Goal: Information Seeking & Learning: Learn about a topic

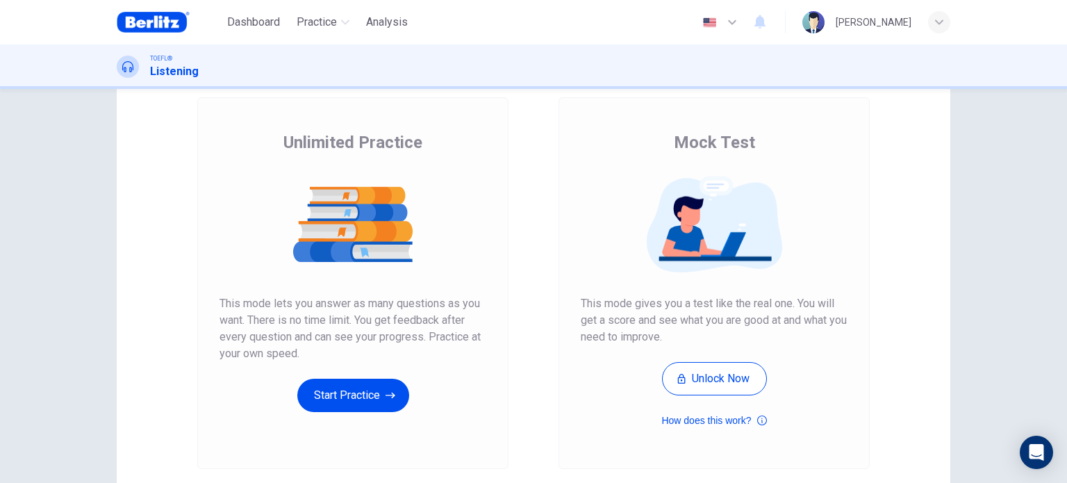
scroll to position [82, 0]
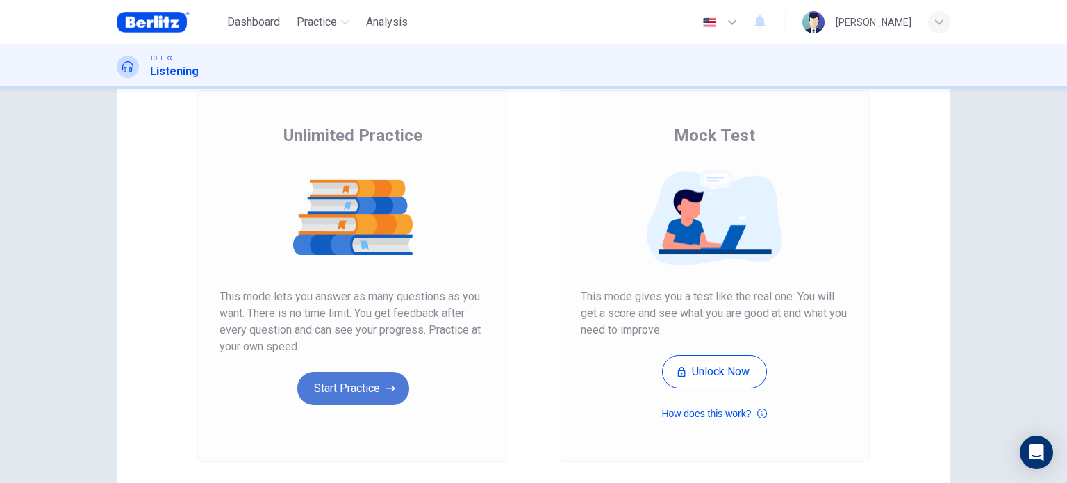
click at [400, 378] on button "Start Practice" at bounding box center [353, 388] width 112 height 33
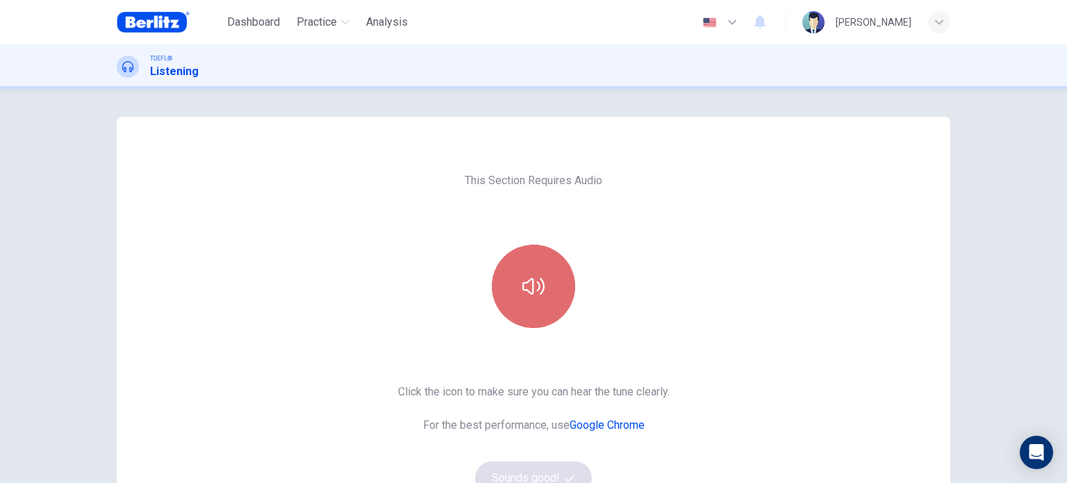
click at [524, 281] on icon "button" at bounding box center [533, 286] width 22 height 17
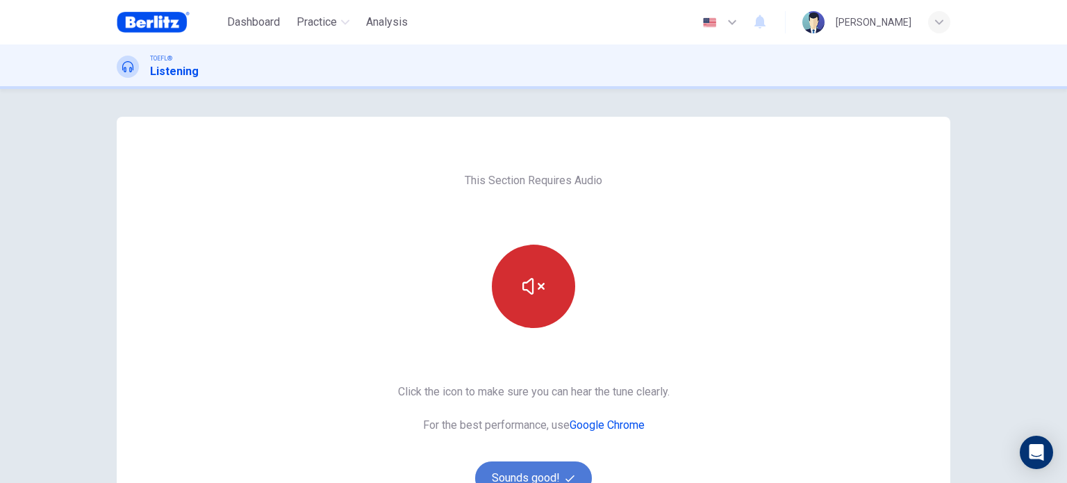
click at [547, 472] on button "Sounds good!" at bounding box center [533, 477] width 117 height 33
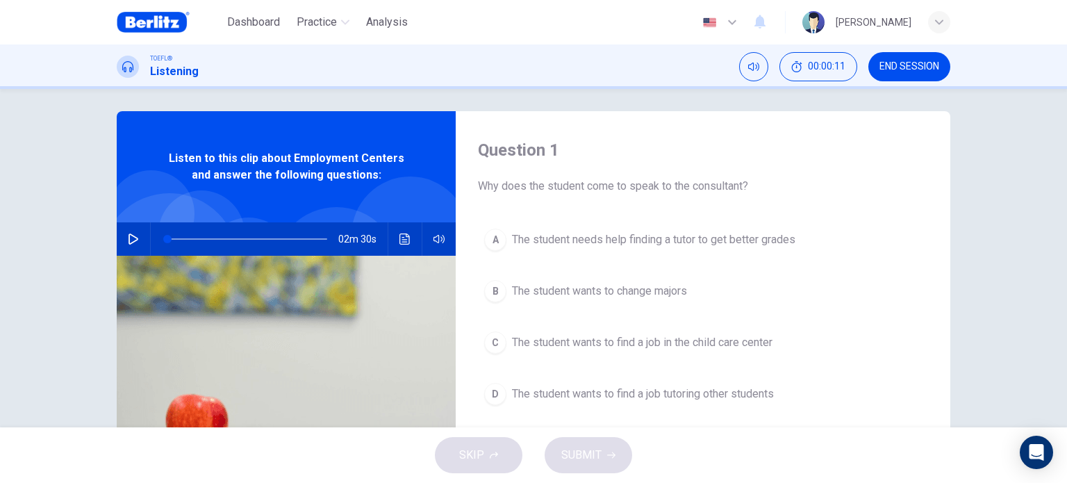
scroll to position [6, 0]
click at [131, 238] on icon "button" at bounding box center [133, 238] width 11 height 11
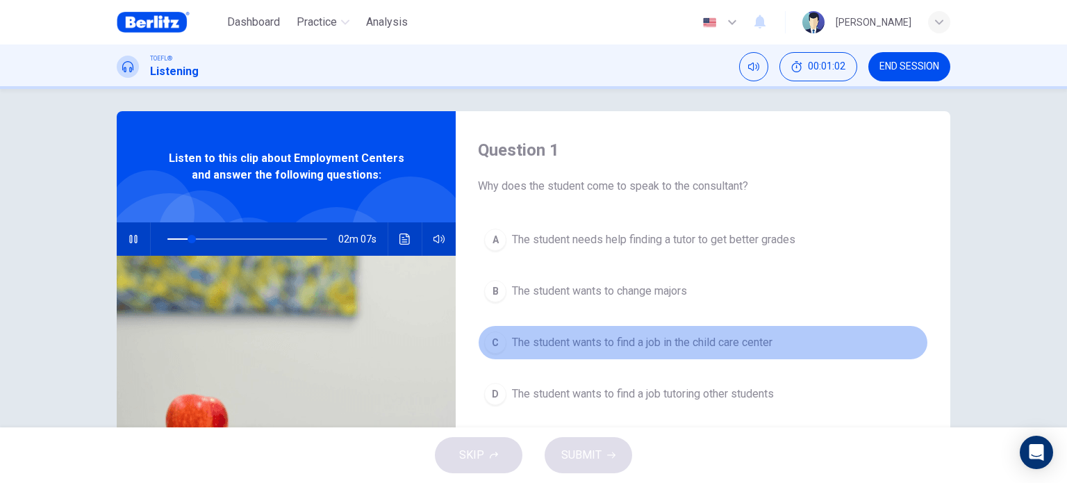
click at [635, 337] on span "The student wants to find a job in the child care center" at bounding box center [642, 342] width 260 height 17
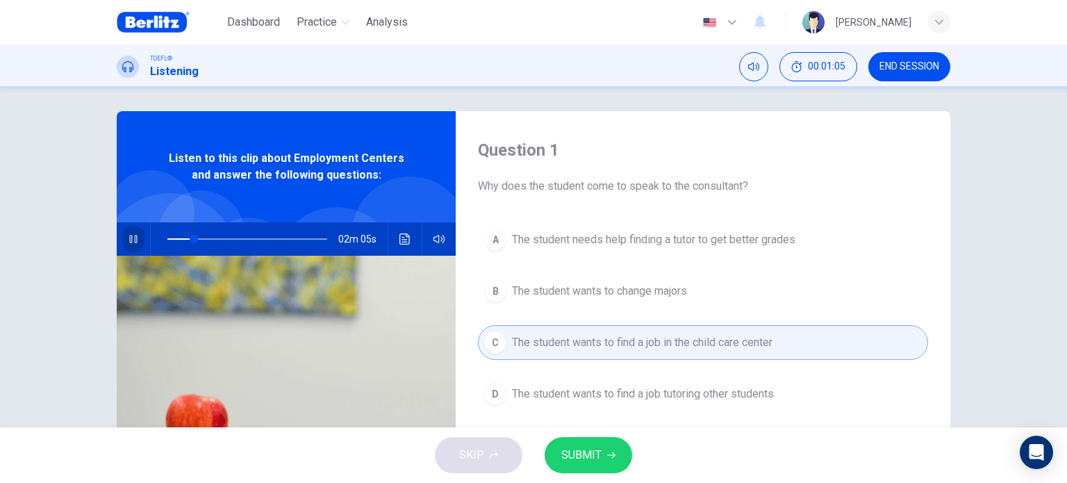
click at [127, 244] on button "button" at bounding box center [133, 238] width 22 height 33
click at [578, 462] on span "SUBMIT" at bounding box center [581, 454] width 40 height 19
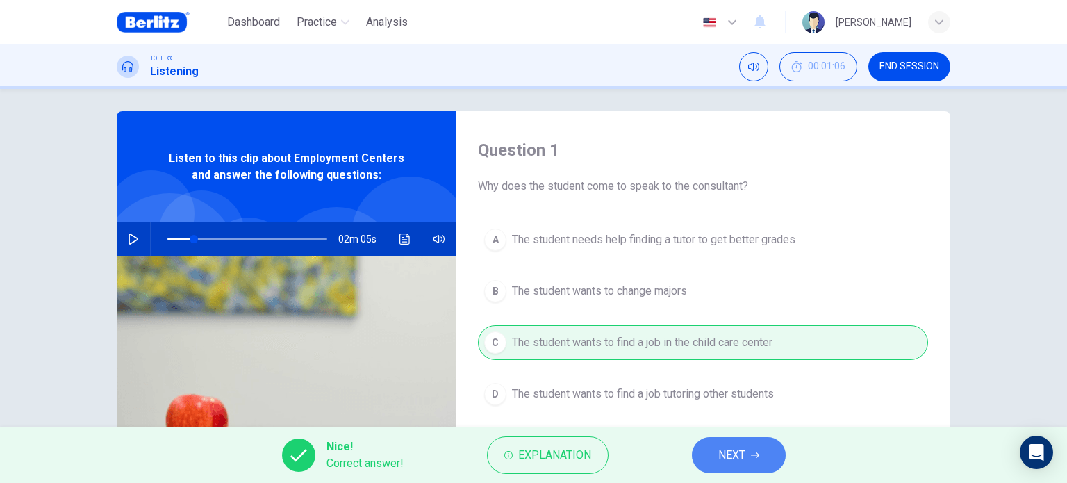
click at [722, 453] on span "NEXT" at bounding box center [731, 454] width 27 height 19
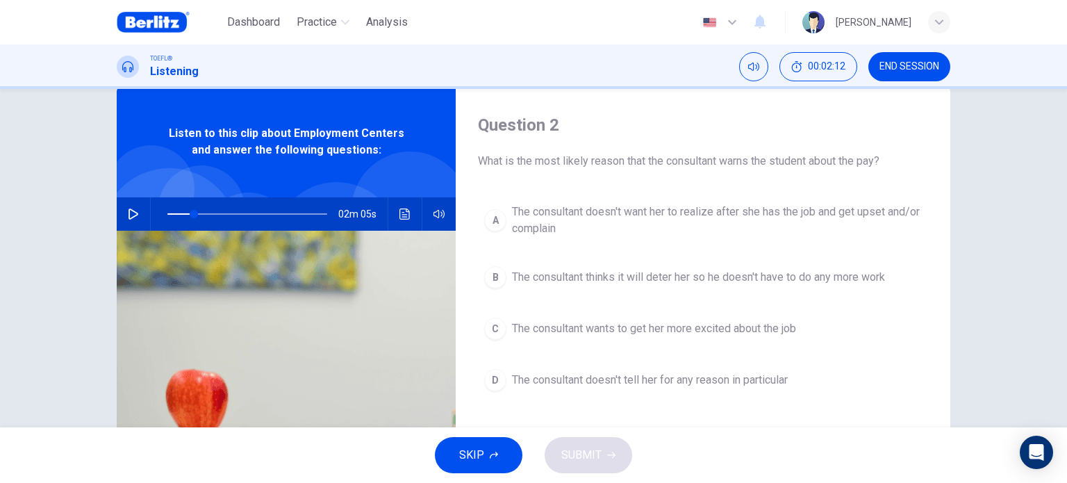
scroll to position [31, 0]
drag, startPoint x: 190, startPoint y: 213, endPoint x: 149, endPoint y: 208, distance: 40.7
click at [151, 208] on div at bounding box center [244, 213] width 187 height 33
click at [133, 208] on icon "button" at bounding box center [133, 213] width 11 height 11
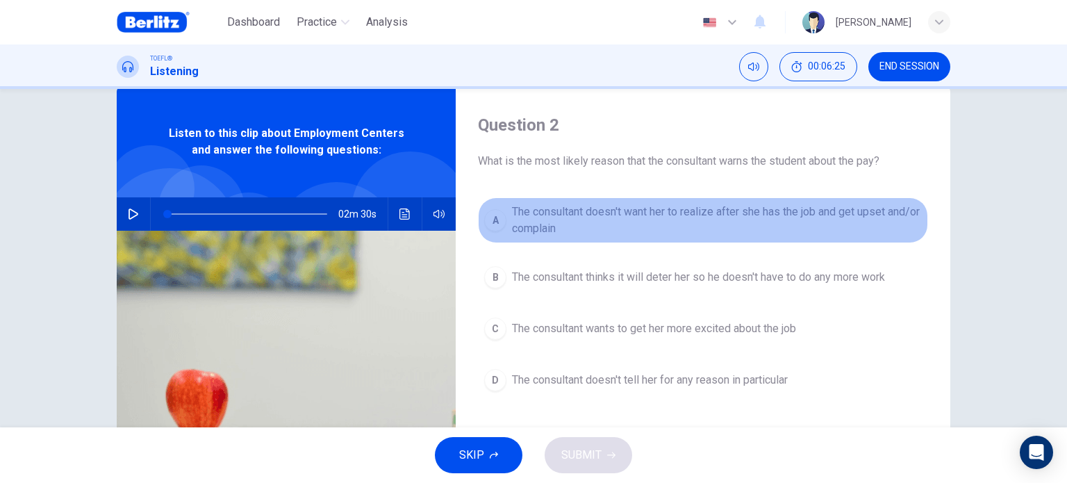
click at [593, 224] on span "The consultant doesn't want her to realize after she has the job and get upset …" at bounding box center [717, 219] width 410 height 33
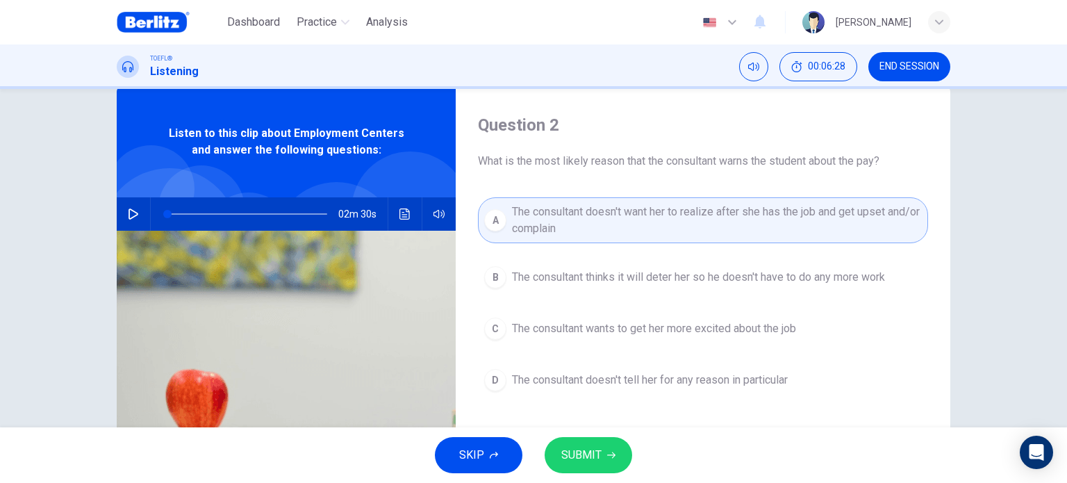
click at [128, 210] on icon "button" at bounding box center [133, 213] width 10 height 11
click at [128, 210] on icon "button" at bounding box center [133, 213] width 11 height 11
click at [612, 448] on button "SUBMIT" at bounding box center [587, 455] width 87 height 36
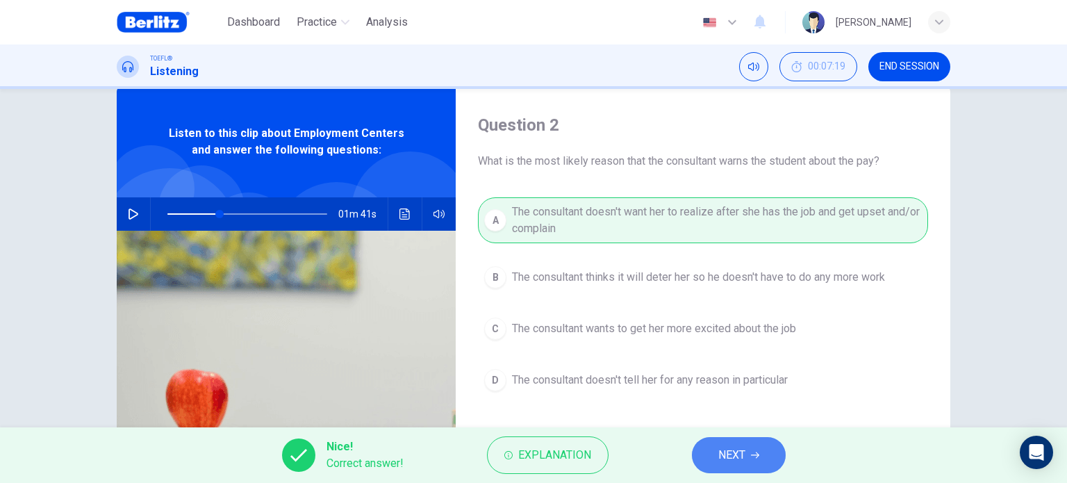
click at [730, 460] on span "NEXT" at bounding box center [731, 454] width 27 height 19
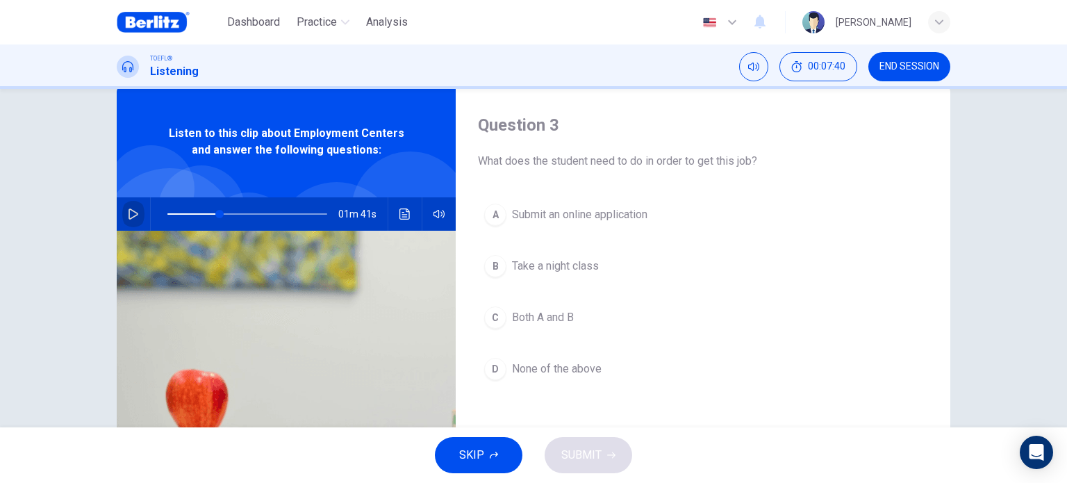
click at [133, 215] on icon "button" at bounding box center [133, 213] width 10 height 11
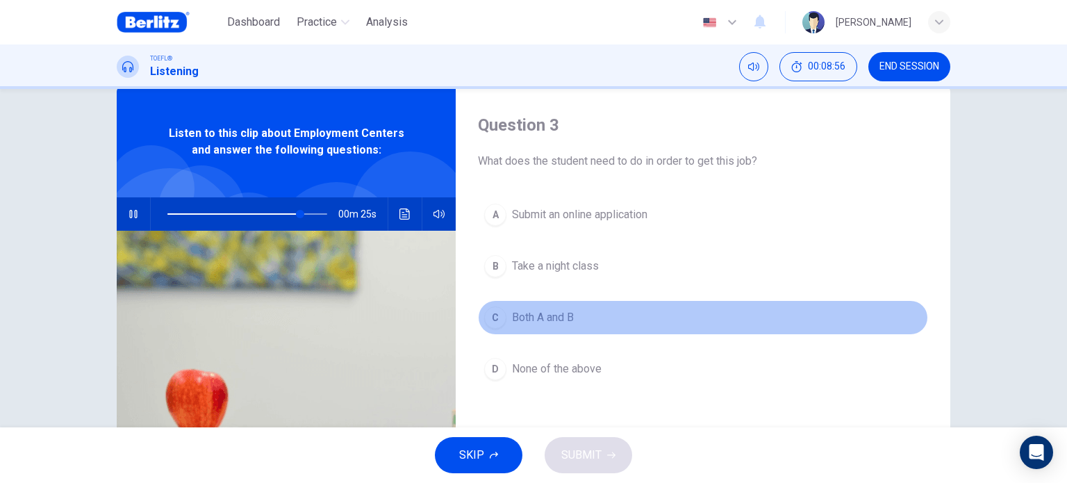
click at [512, 312] on span "Both A and B" at bounding box center [543, 317] width 62 height 17
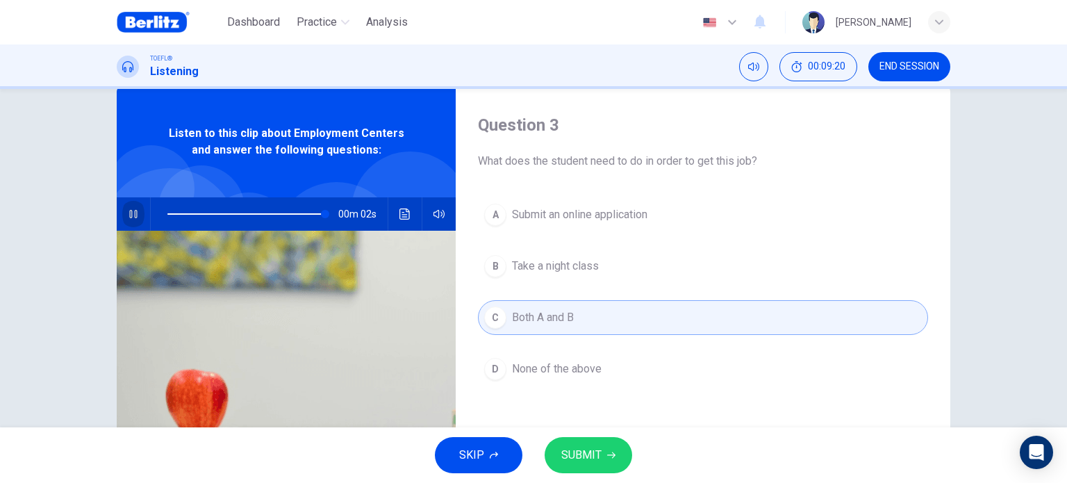
click at [129, 217] on icon "button" at bounding box center [133, 214] width 8 height 8
click at [128, 216] on icon "button" at bounding box center [133, 213] width 11 height 11
click at [132, 216] on icon "button" at bounding box center [133, 213] width 11 height 11
click at [599, 451] on span "SUBMIT" at bounding box center [581, 454] width 40 height 19
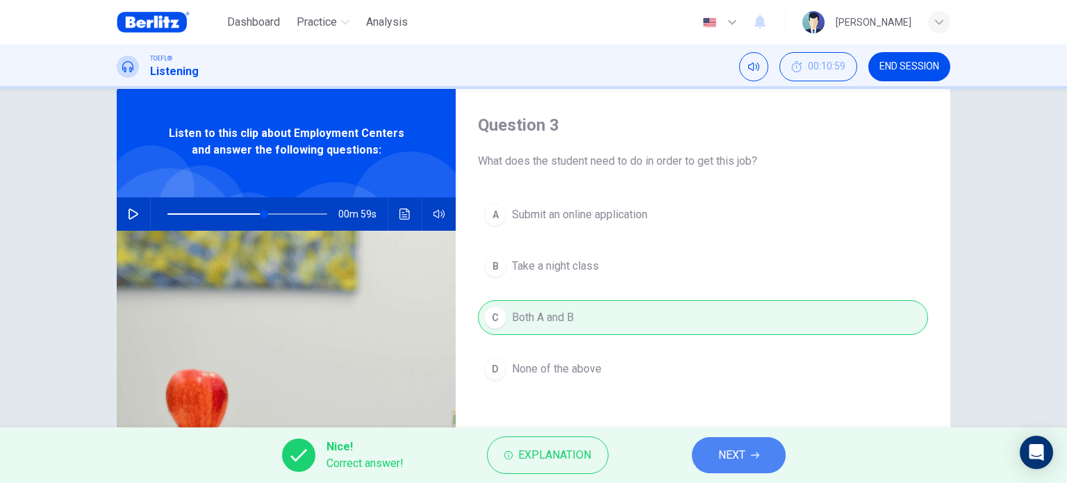
click at [743, 450] on span "NEXT" at bounding box center [731, 454] width 27 height 19
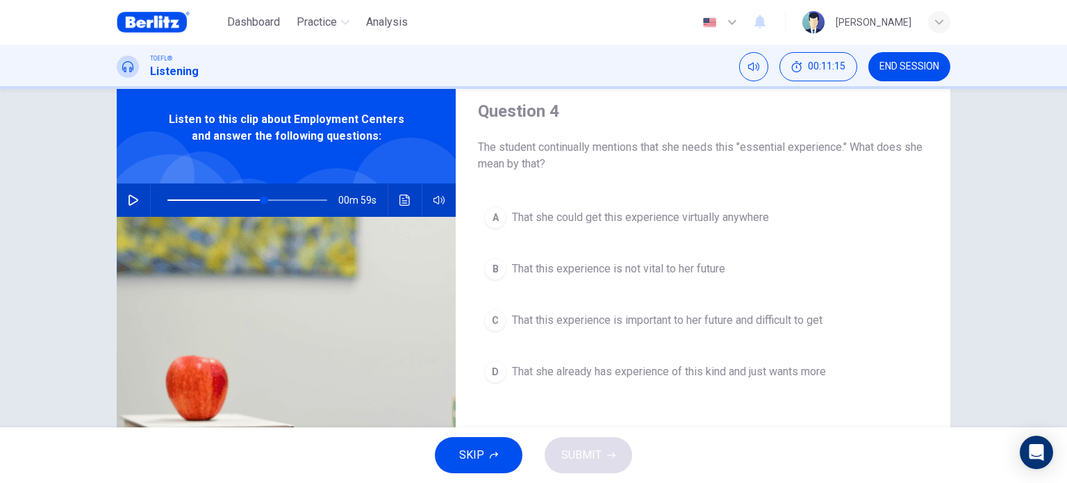
scroll to position [43, 0]
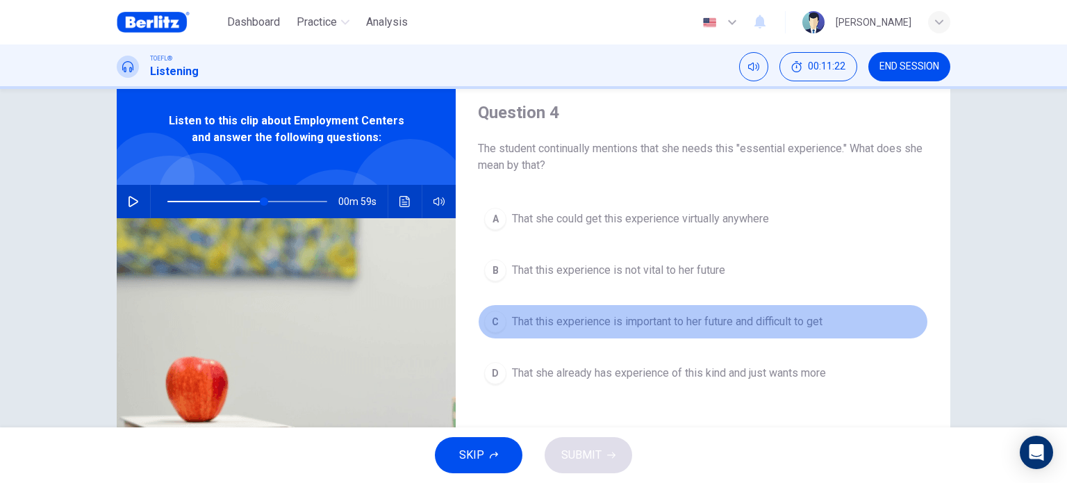
click at [647, 321] on span "That this experience is important to her future and difficult to get" at bounding box center [667, 321] width 310 height 17
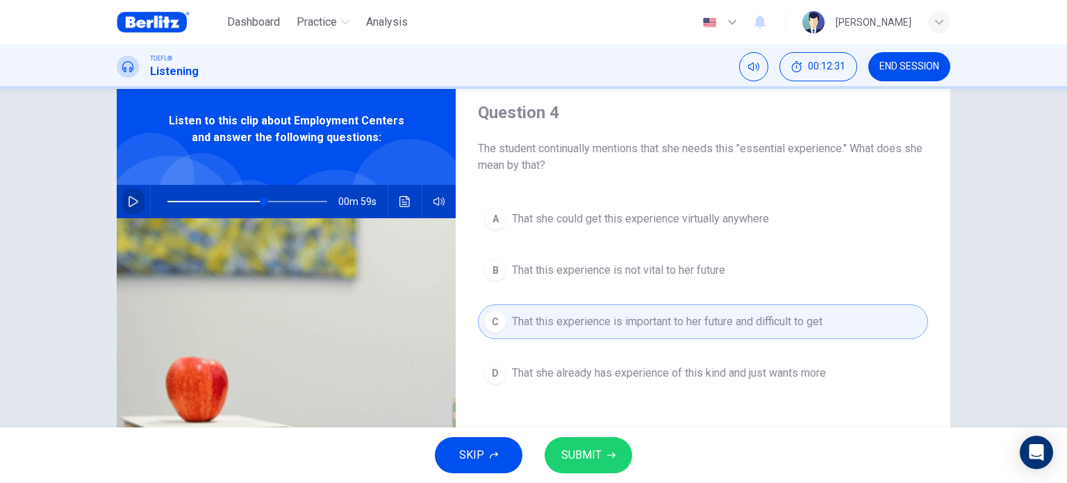
click at [133, 205] on icon "button" at bounding box center [133, 201] width 11 height 11
click at [608, 460] on button "SUBMIT" at bounding box center [587, 455] width 87 height 36
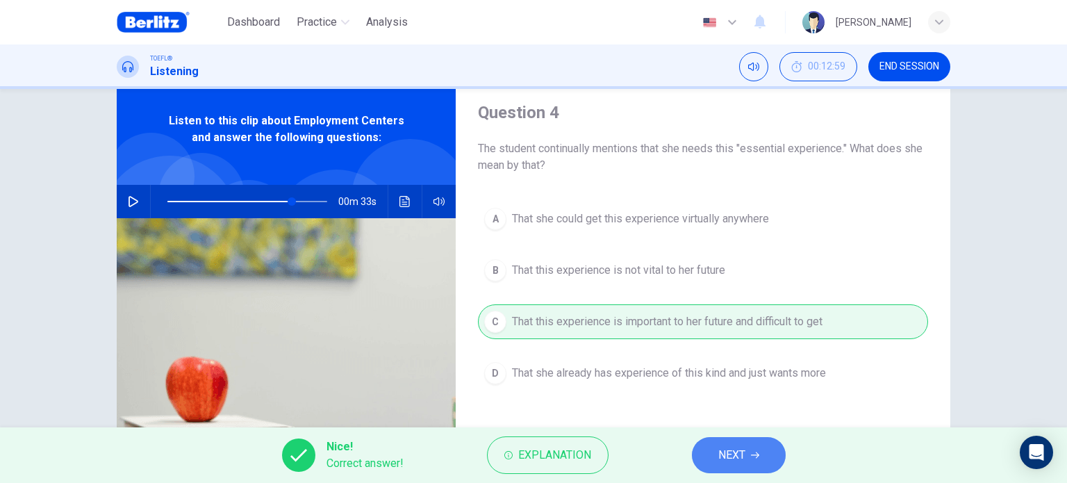
click at [738, 449] on span "NEXT" at bounding box center [731, 454] width 27 height 19
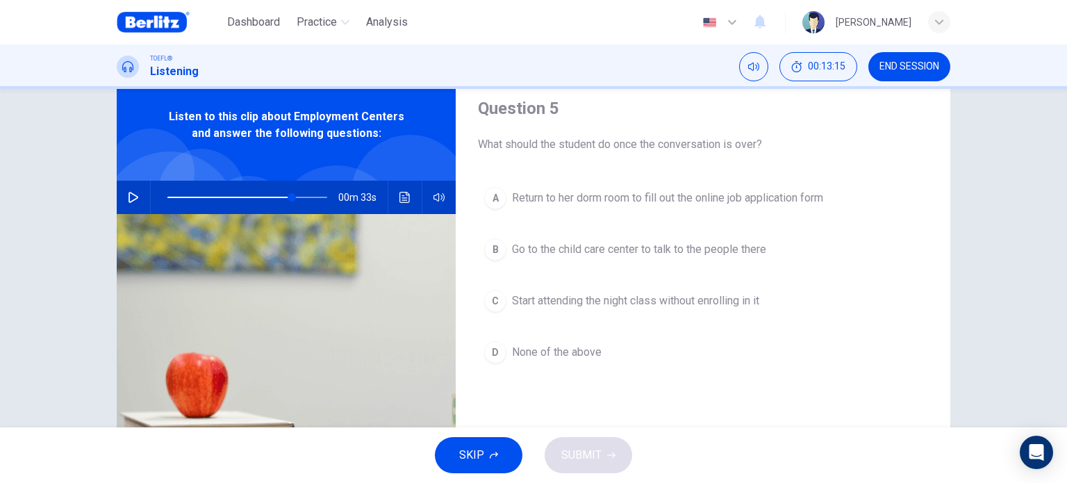
scroll to position [35, 0]
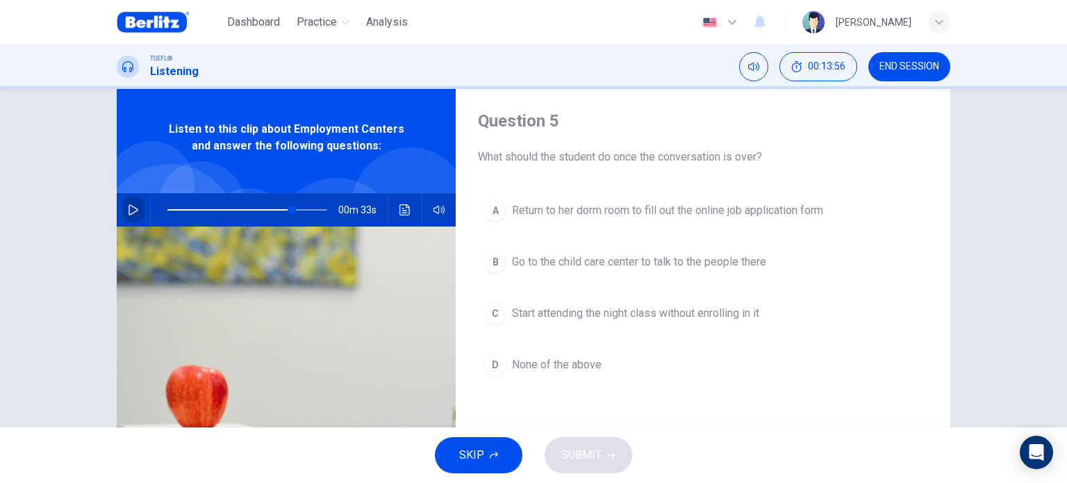
click at [128, 212] on icon "button" at bounding box center [133, 209] width 11 height 11
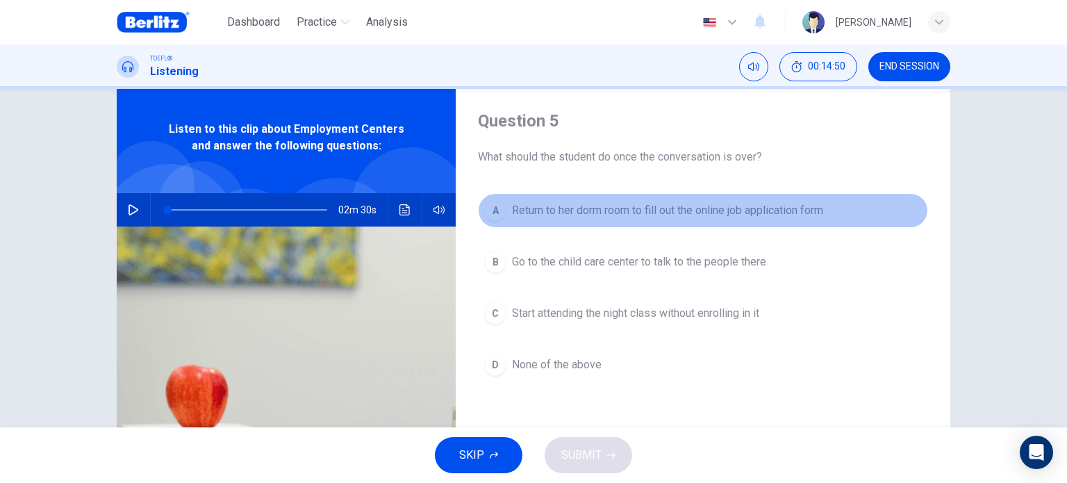
click at [648, 207] on span "Return to her dorm room to fill out the online job application form" at bounding box center [667, 210] width 311 height 17
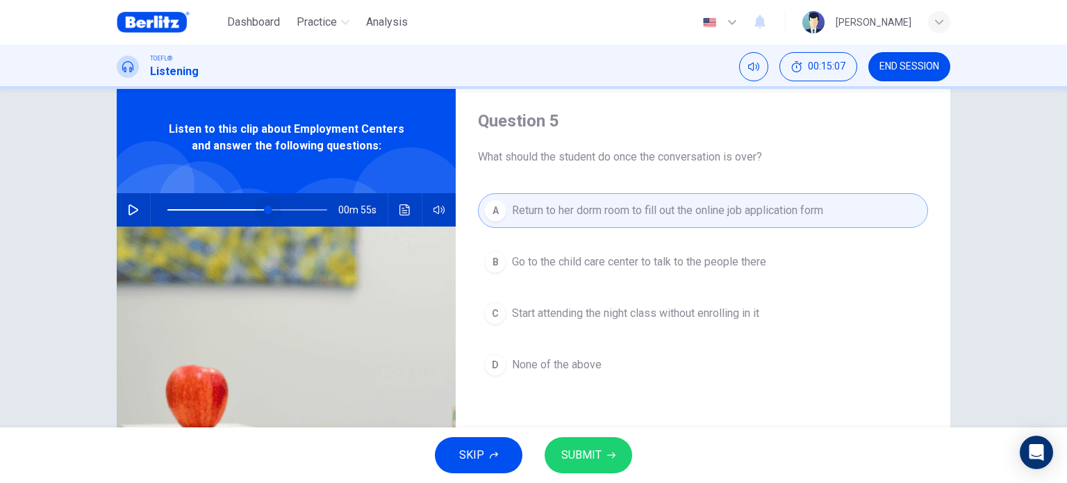
click at [265, 208] on span at bounding box center [247, 209] width 160 height 19
click at [135, 208] on button "button" at bounding box center [133, 209] width 22 height 33
type input "*"
click at [626, 462] on button "SUBMIT" at bounding box center [587, 455] width 87 height 36
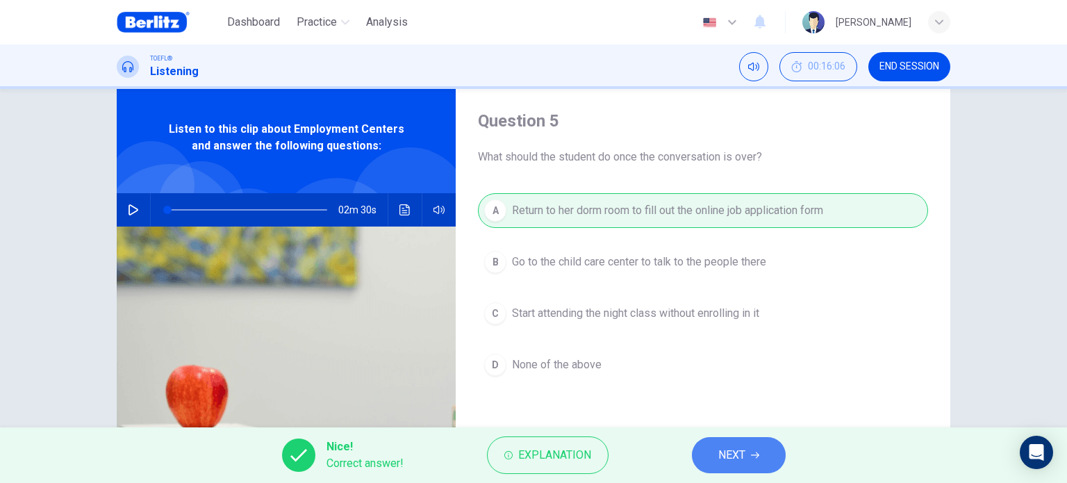
click at [717, 444] on button "NEXT" at bounding box center [739, 455] width 94 height 36
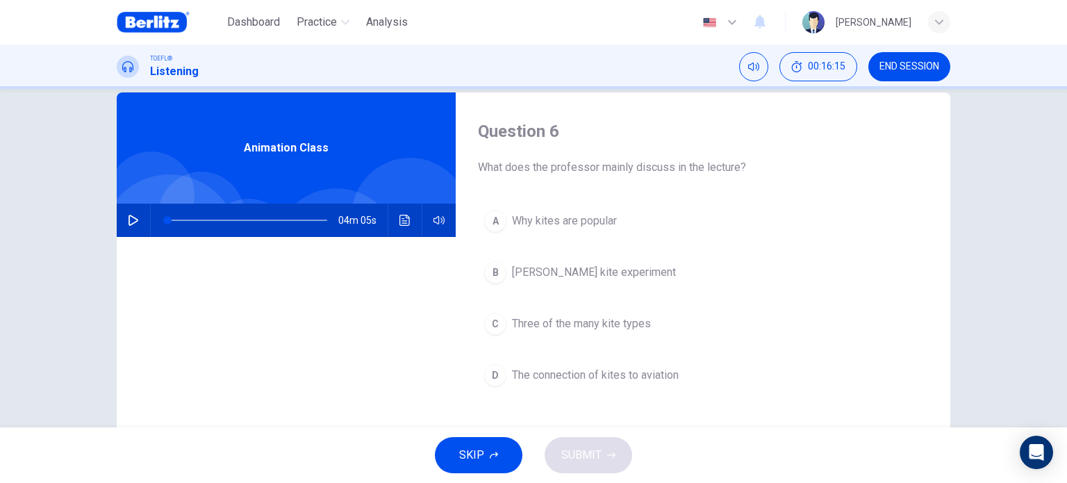
scroll to position [25, 0]
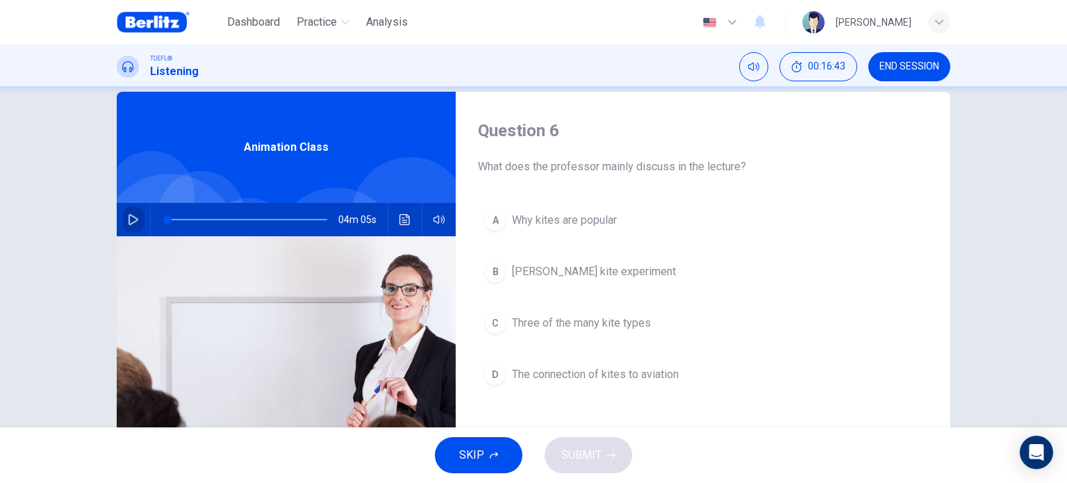
click at [133, 221] on icon "button" at bounding box center [133, 219] width 11 height 11
click at [617, 328] on span "Three of the many kite types" at bounding box center [581, 323] width 139 height 17
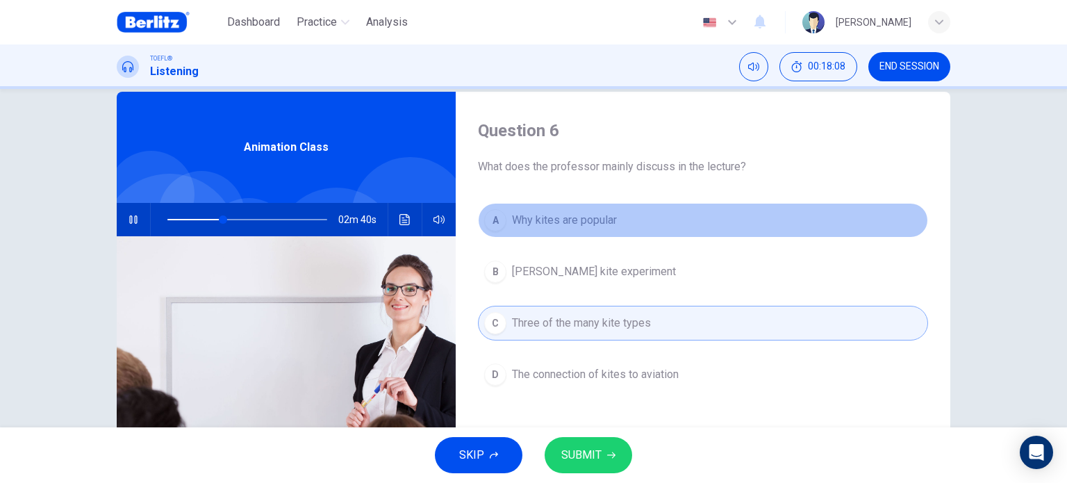
click at [601, 221] on span "Why kites are popular" at bounding box center [564, 220] width 105 height 17
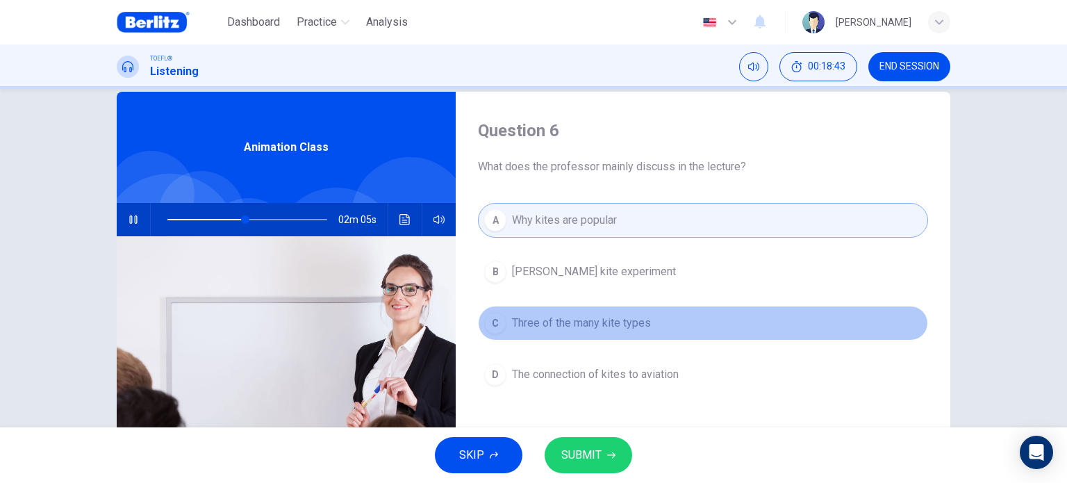
click at [606, 322] on span "Three of the many kite types" at bounding box center [581, 323] width 139 height 17
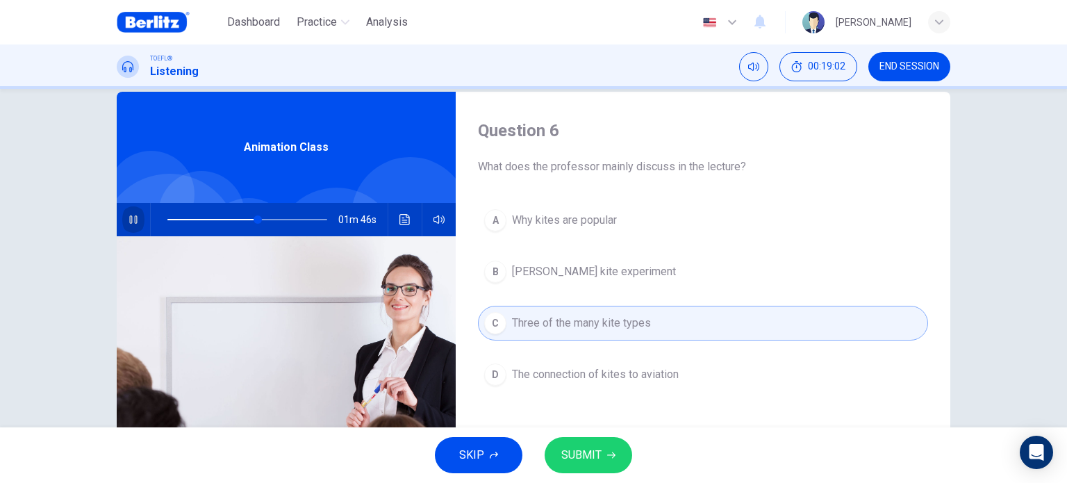
click at [131, 216] on icon "button" at bounding box center [133, 219] width 8 height 8
click at [574, 449] on span "SUBMIT" at bounding box center [581, 454] width 40 height 19
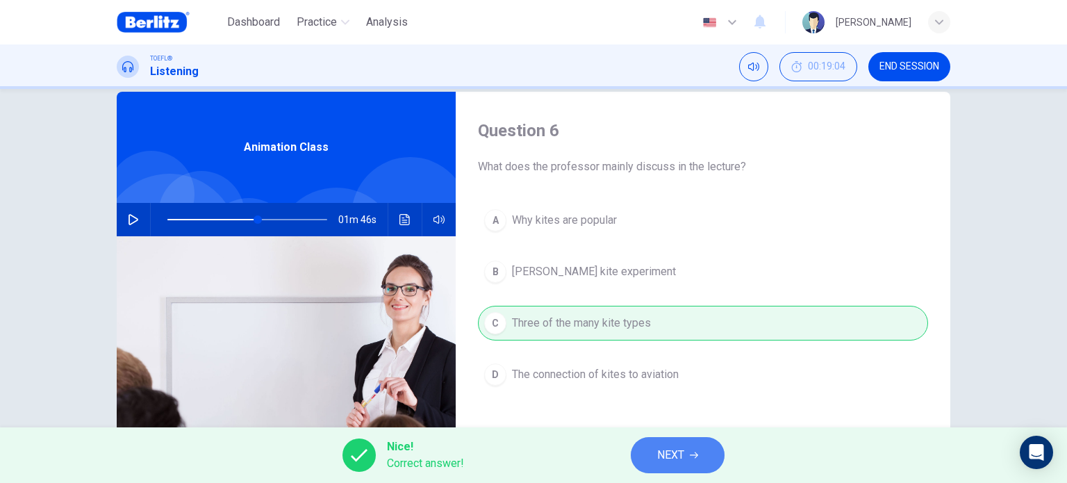
click at [684, 463] on span "NEXT" at bounding box center [670, 454] width 27 height 19
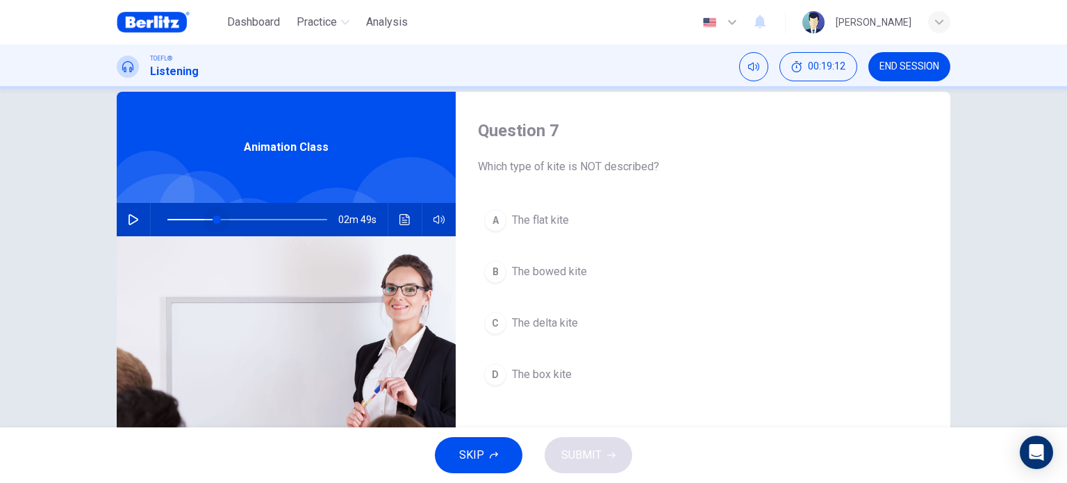
click at [214, 219] on span at bounding box center [247, 219] width 160 height 19
click at [131, 211] on button "button" at bounding box center [133, 219] width 22 height 33
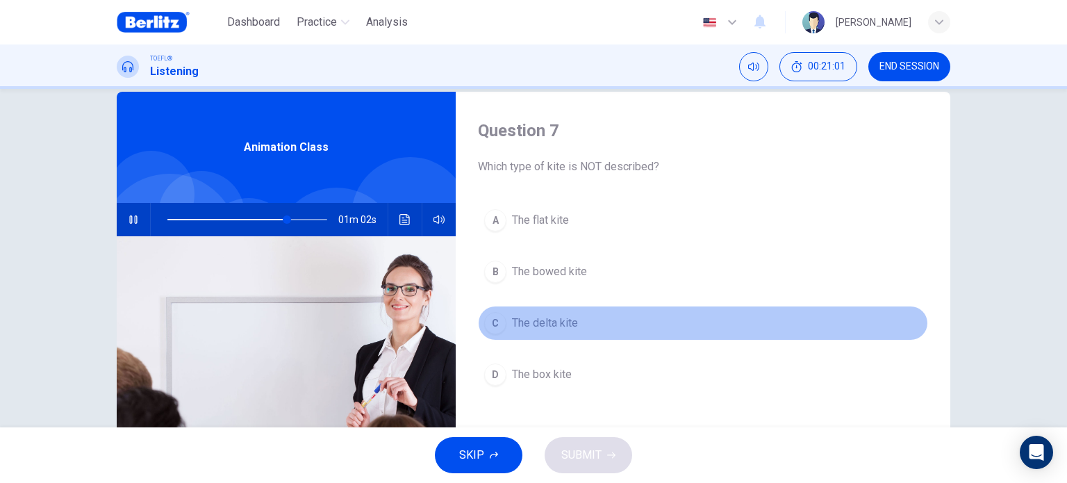
click at [589, 318] on button "C The delta kite" at bounding box center [703, 323] width 450 height 35
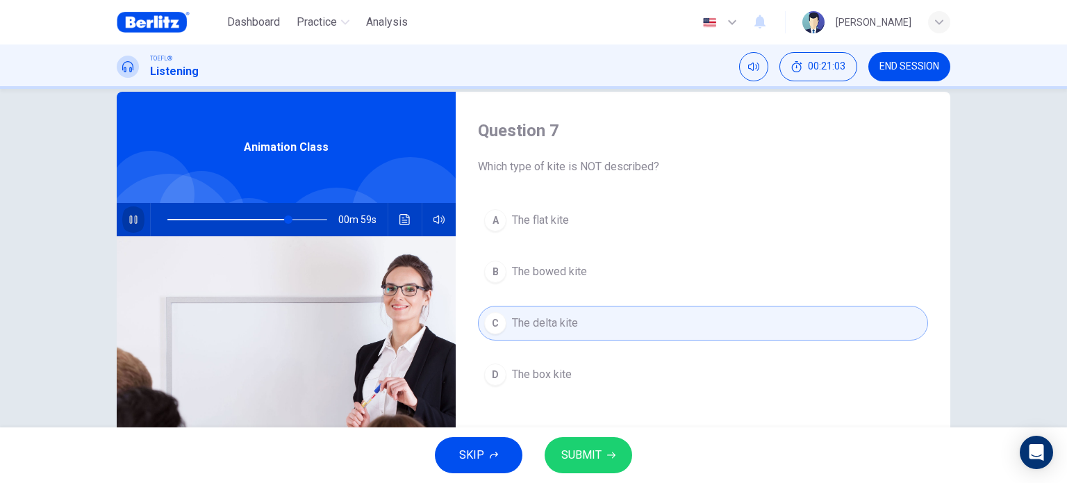
click at [128, 219] on icon "button" at bounding box center [133, 219] width 11 height 11
click at [607, 456] on icon "button" at bounding box center [611, 455] width 8 height 8
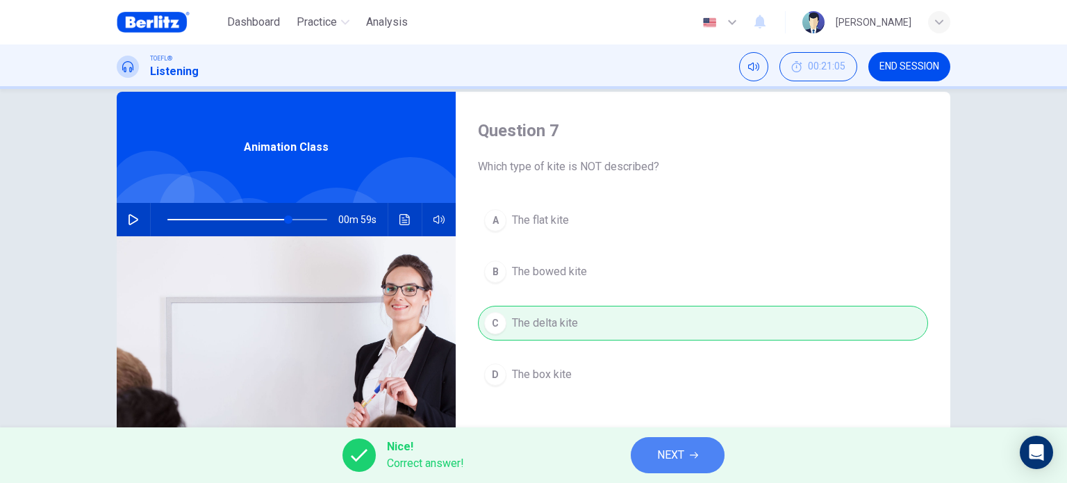
click at [683, 463] on span "NEXT" at bounding box center [670, 454] width 27 height 19
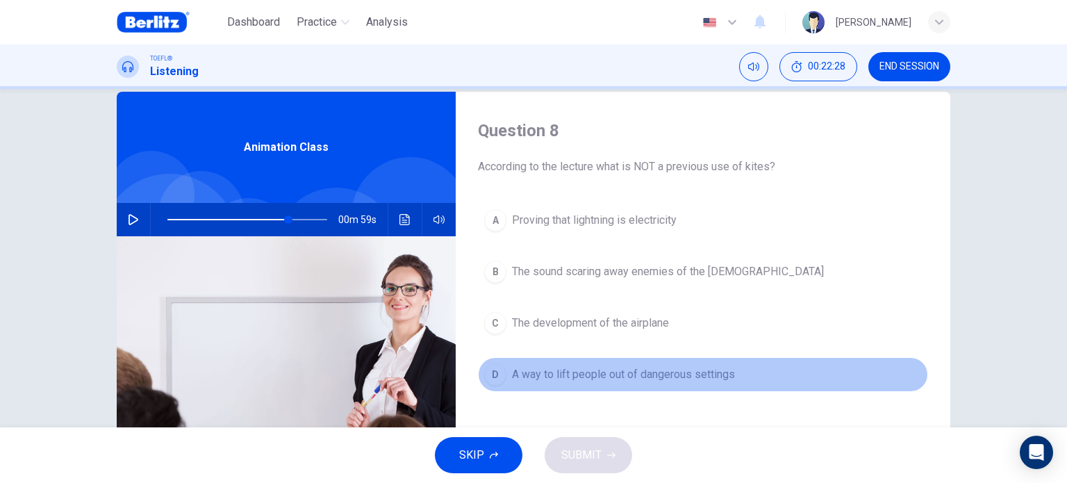
click at [586, 376] on span "A way to lift people out of dangerous settings" at bounding box center [623, 374] width 223 height 17
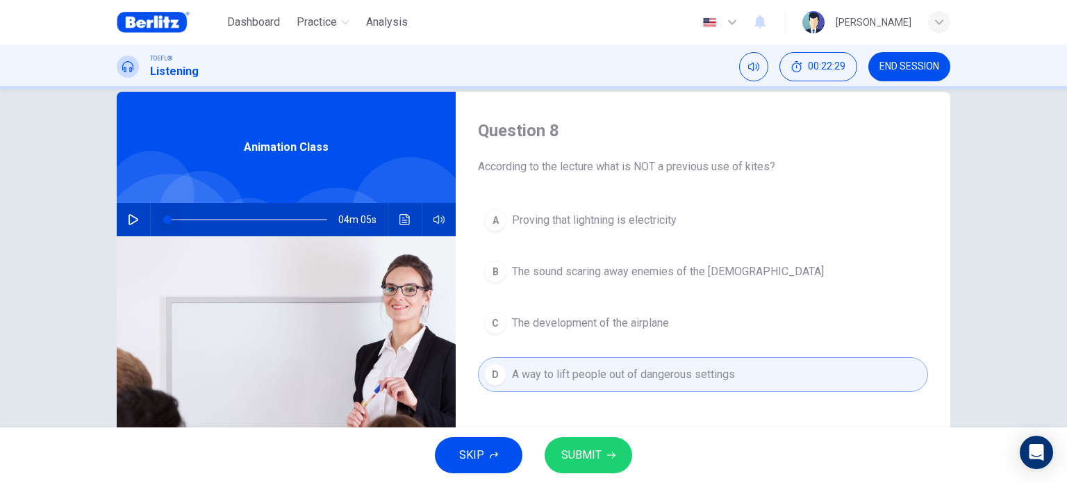
drag, startPoint x: 286, startPoint y: 224, endPoint x: 25, endPoint y: 191, distance: 263.2
click at [25, 191] on div "Question 8 According to the lecture what is NOT a previous use of kites? A Prov…" at bounding box center [533, 258] width 1067 height 338
click at [132, 222] on icon "button" at bounding box center [133, 219] width 11 height 11
click at [132, 219] on icon "button" at bounding box center [133, 219] width 11 height 11
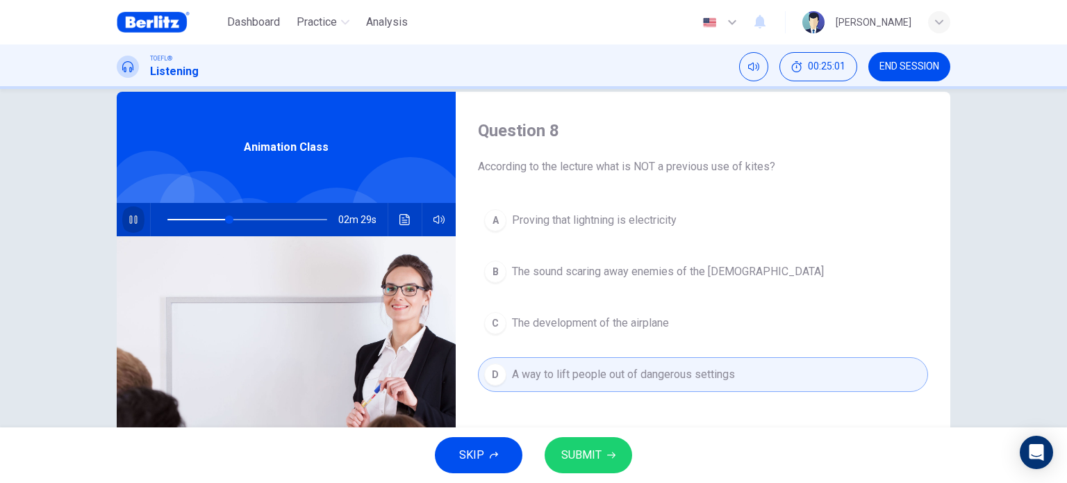
click at [132, 219] on icon "button" at bounding box center [133, 219] width 11 height 11
click at [603, 446] on button "SUBMIT" at bounding box center [587, 455] width 87 height 36
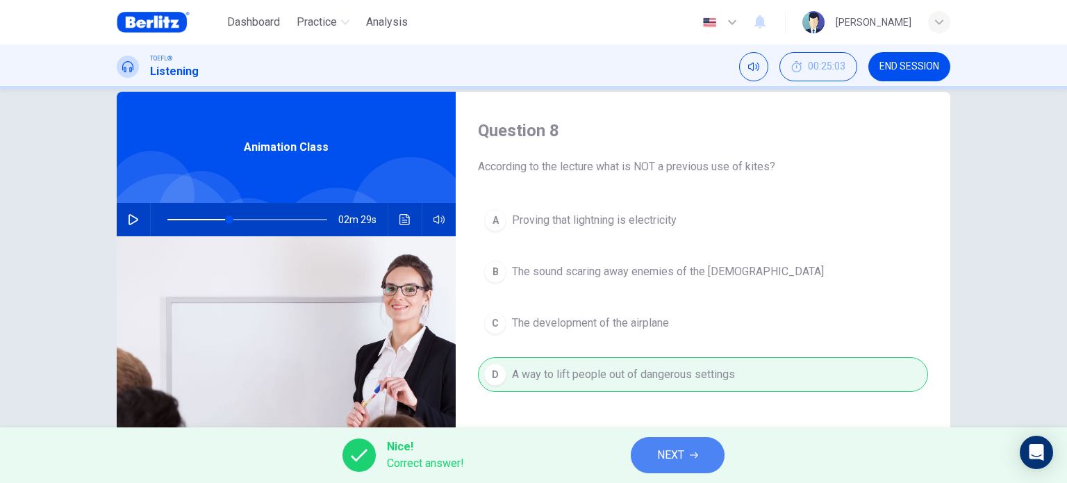
click at [685, 450] on button "NEXT" at bounding box center [678, 455] width 94 height 36
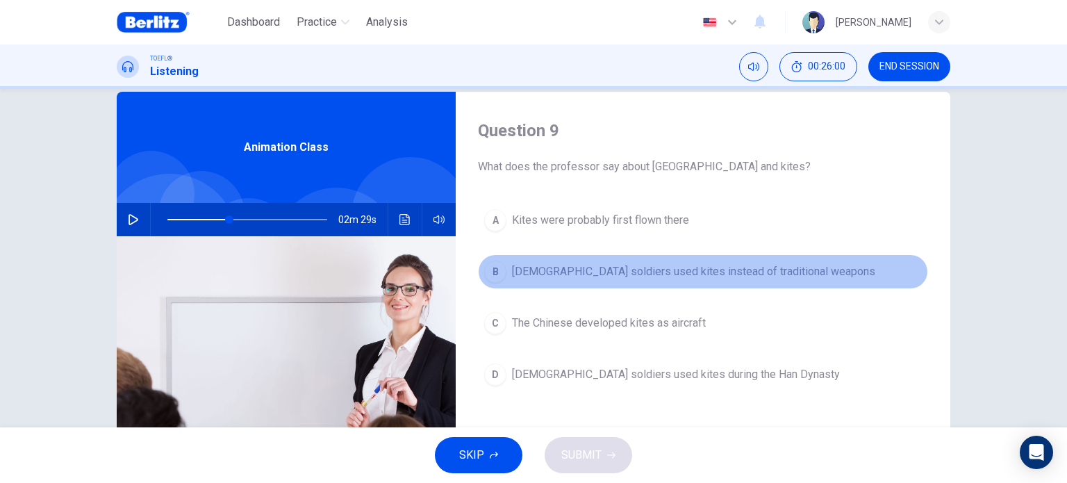
click at [656, 274] on span "[DEMOGRAPHIC_DATA] soldiers used kites instead of traditional weapons" at bounding box center [693, 271] width 363 height 17
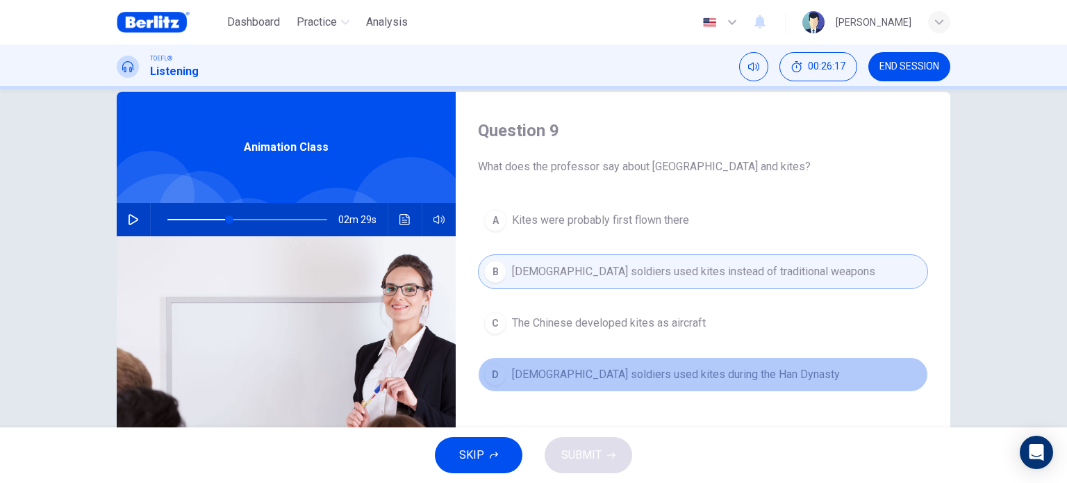
click at [720, 379] on span "[DEMOGRAPHIC_DATA] soldiers used kites during the Han Dynasty" at bounding box center [676, 374] width 328 height 17
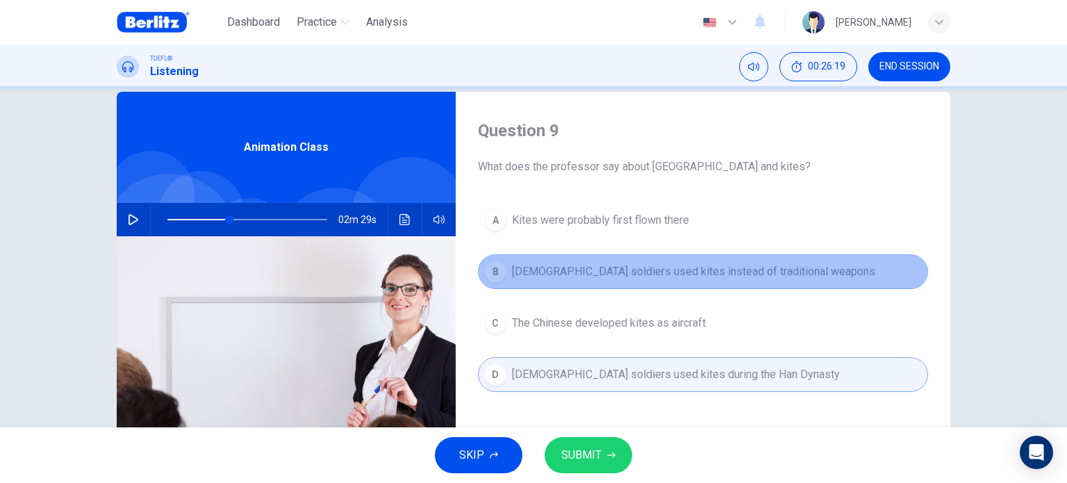
click at [527, 263] on span "[DEMOGRAPHIC_DATA] soldiers used kites instead of traditional weapons" at bounding box center [693, 271] width 363 height 17
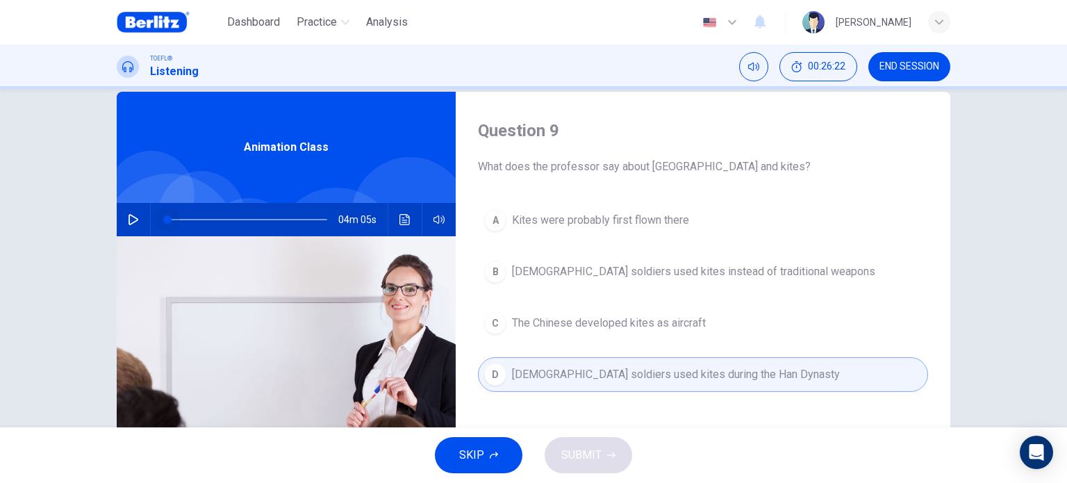
drag, startPoint x: 228, startPoint y: 215, endPoint x: 105, endPoint y: 210, distance: 123.0
click at [105, 210] on div "Question 9 What does the professor say about [GEOGRAPHIC_DATA] and kites? A Kit…" at bounding box center [533, 333] width 878 height 483
click at [128, 216] on icon "button" at bounding box center [133, 219] width 10 height 11
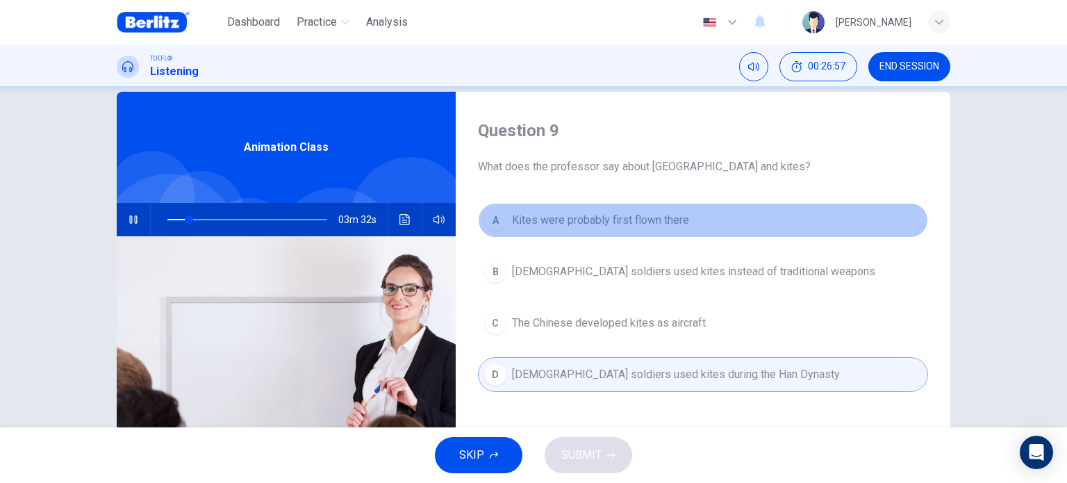
click at [493, 215] on div "A" at bounding box center [495, 220] width 22 height 22
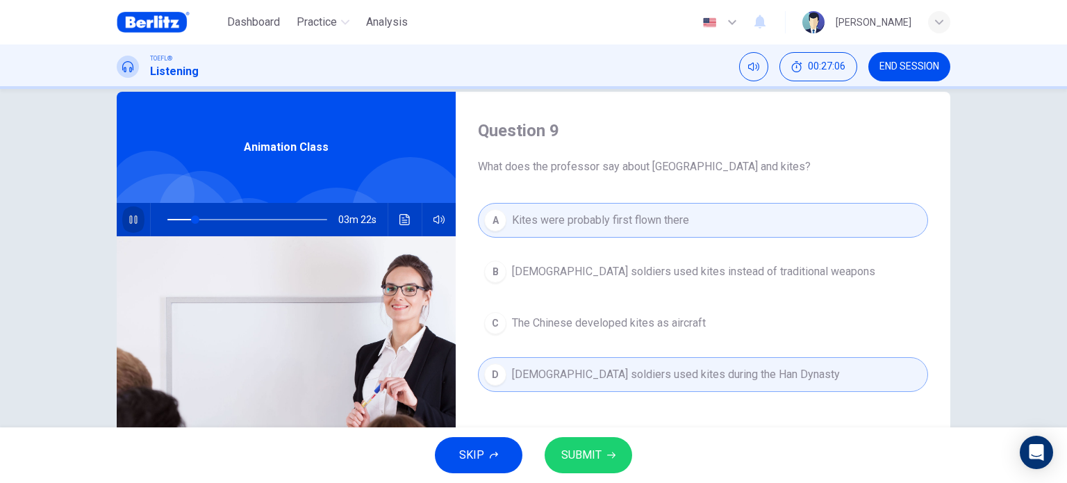
click at [129, 219] on icon "button" at bounding box center [133, 219] width 8 height 8
click at [564, 455] on span "SUBMIT" at bounding box center [581, 454] width 40 height 19
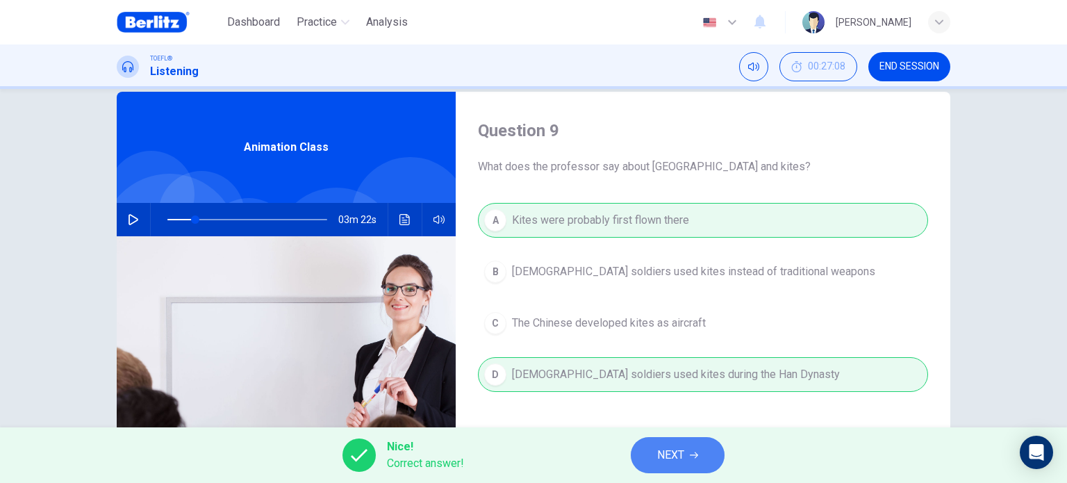
click at [681, 465] on button "NEXT" at bounding box center [678, 455] width 94 height 36
type input "**"
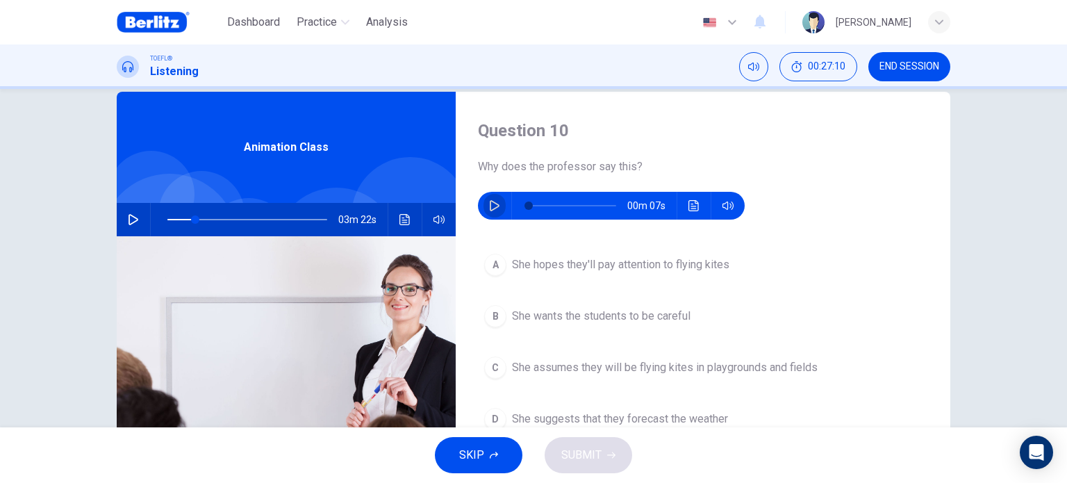
click at [489, 201] on icon "button" at bounding box center [494, 205] width 11 height 11
type input "*"
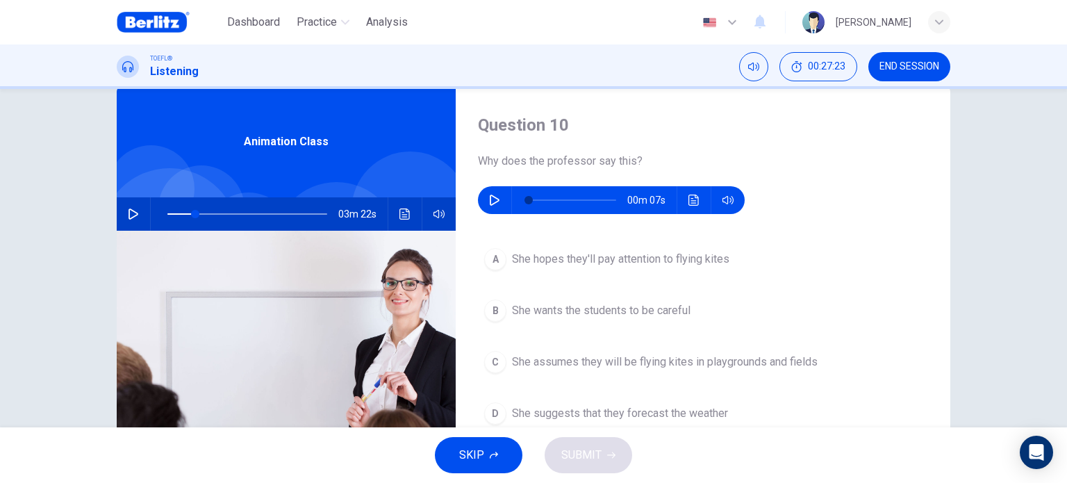
scroll to position [30, 0]
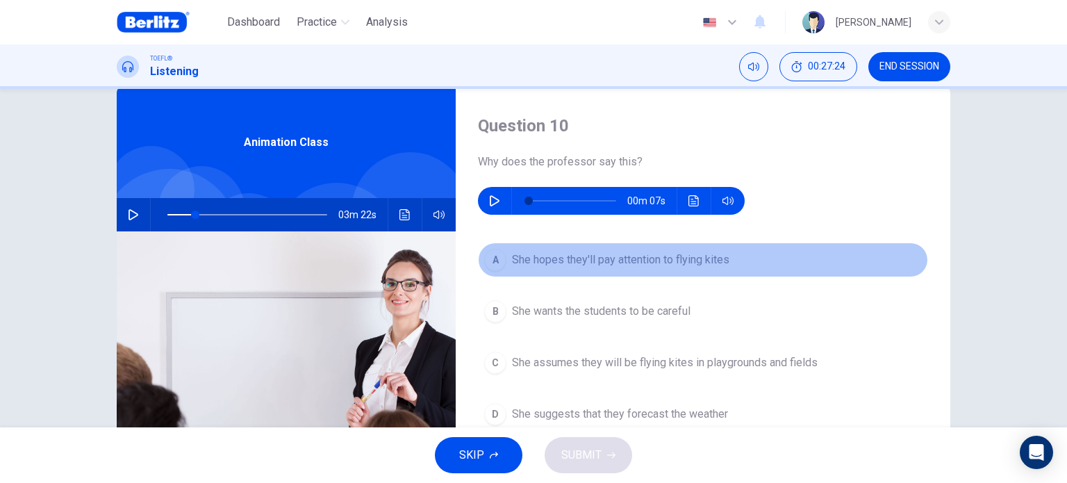
click at [687, 263] on span "She hopes they'll pay attention to flying kites" at bounding box center [620, 259] width 217 height 17
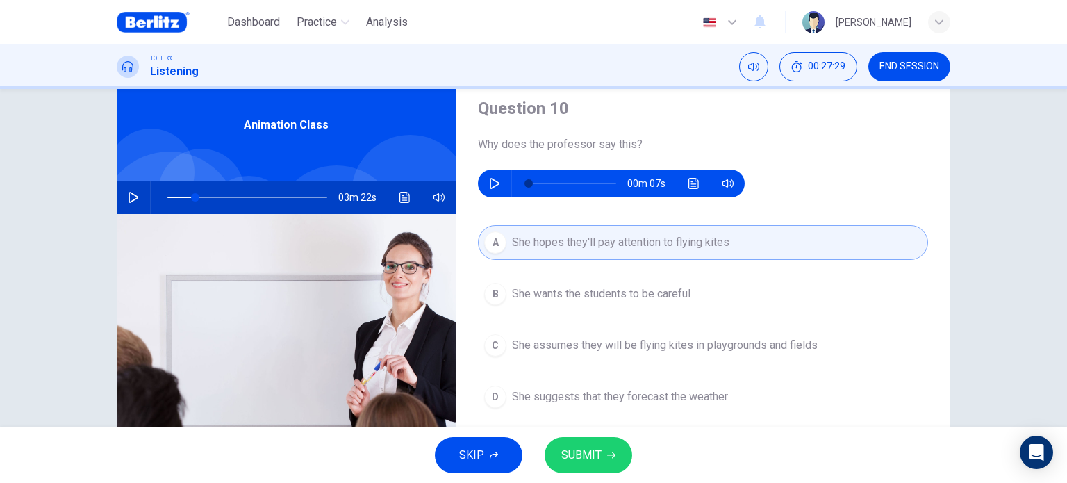
scroll to position [50, 0]
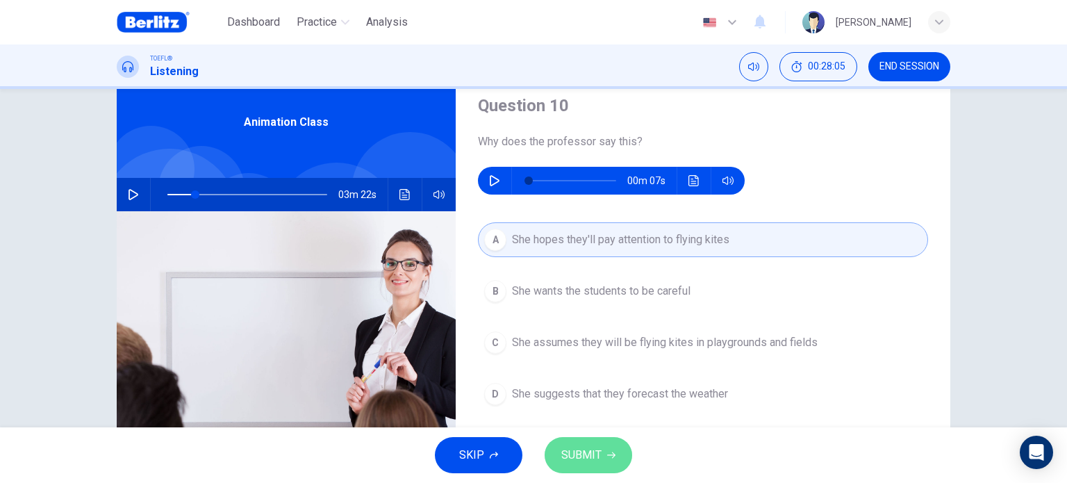
click at [562, 443] on button "SUBMIT" at bounding box center [587, 455] width 87 height 36
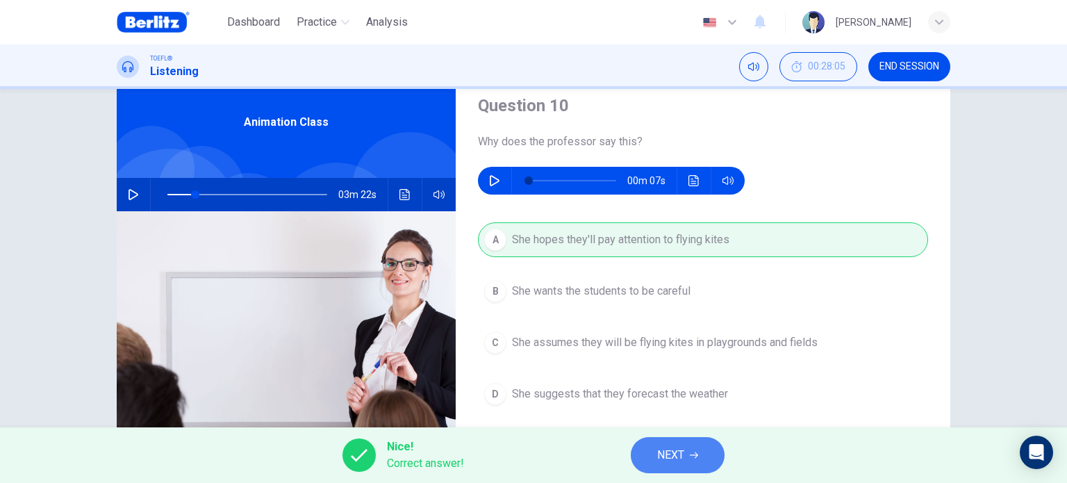
click at [675, 455] on span "NEXT" at bounding box center [670, 454] width 27 height 19
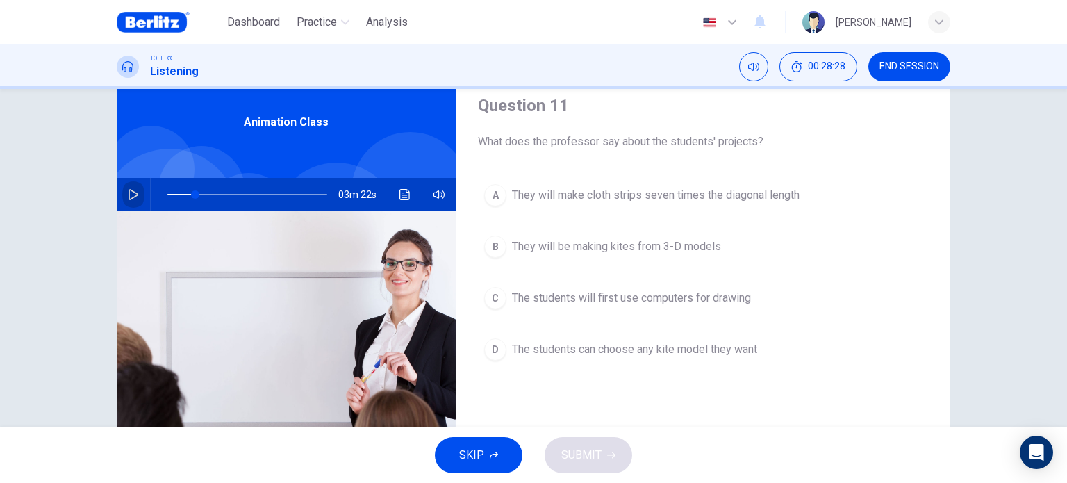
click at [131, 192] on icon "button" at bounding box center [133, 194] width 10 height 11
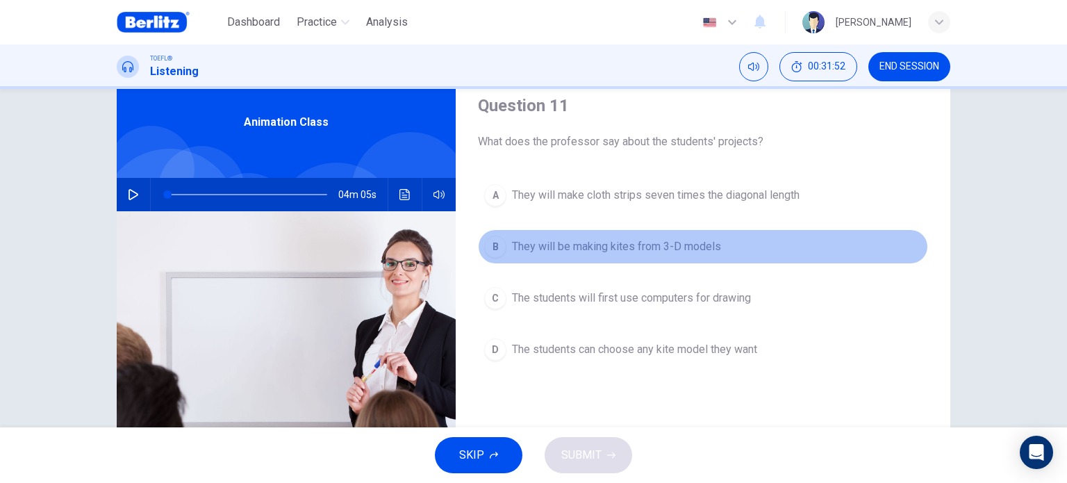
click at [667, 244] on span "They will be making kites from 3-D models" at bounding box center [616, 246] width 209 height 17
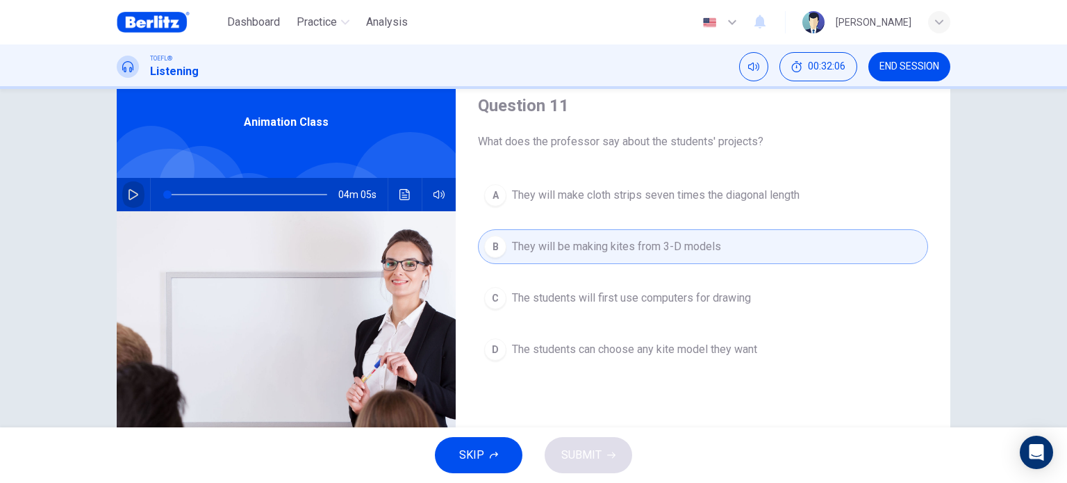
click at [131, 199] on icon "button" at bounding box center [133, 194] width 11 height 11
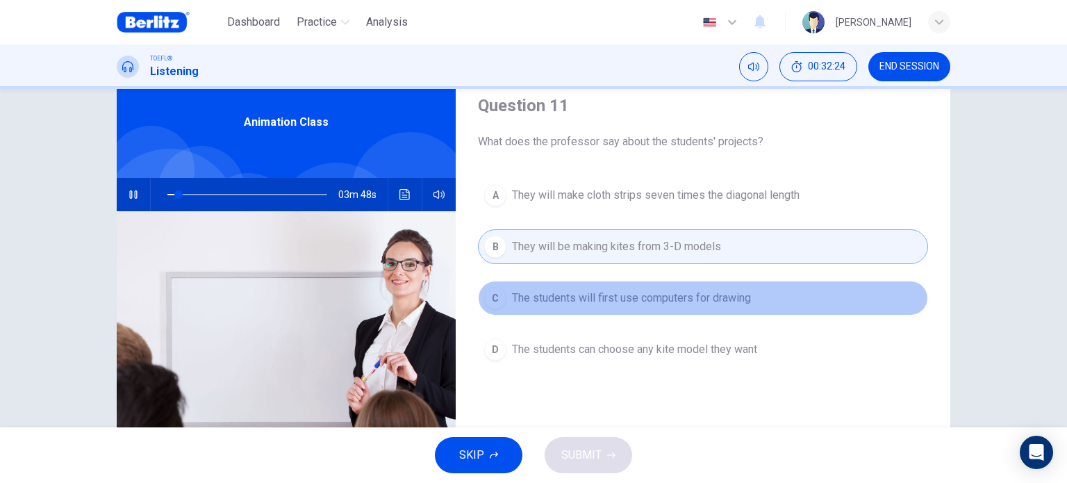
click at [614, 308] on button "C The students will first use computers for drawing" at bounding box center [703, 298] width 450 height 35
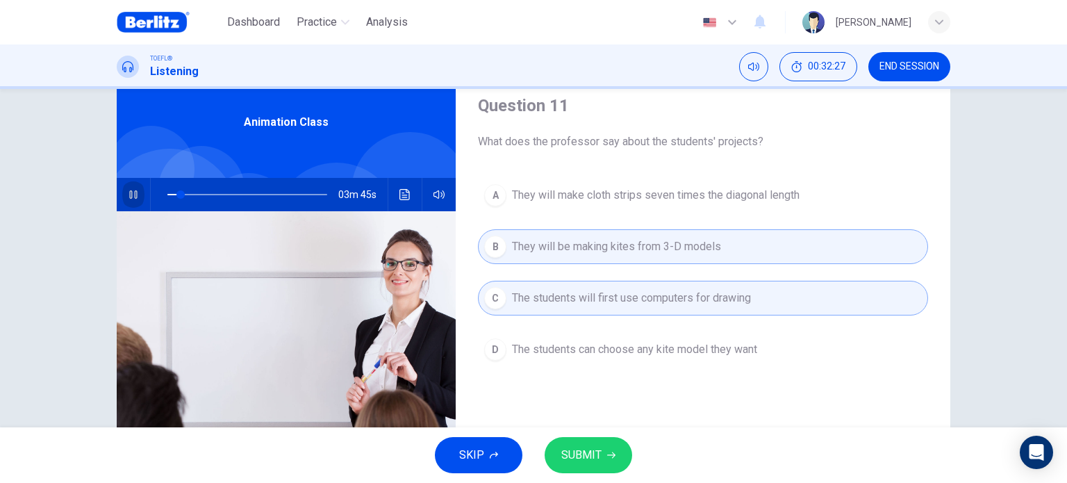
click at [135, 202] on button "button" at bounding box center [133, 194] width 22 height 33
click at [604, 460] on button "SUBMIT" at bounding box center [587, 455] width 87 height 36
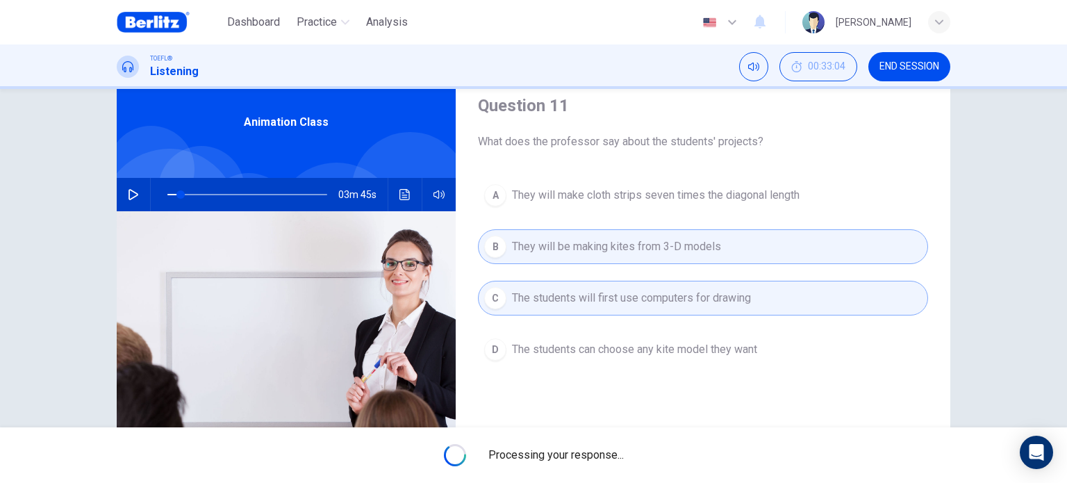
type input "*"
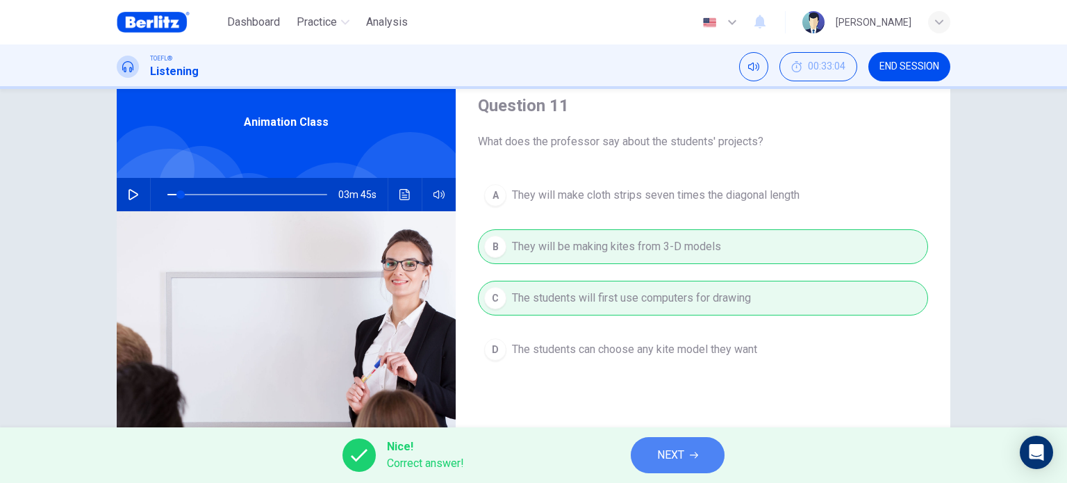
click at [672, 445] on span "NEXT" at bounding box center [670, 454] width 27 height 19
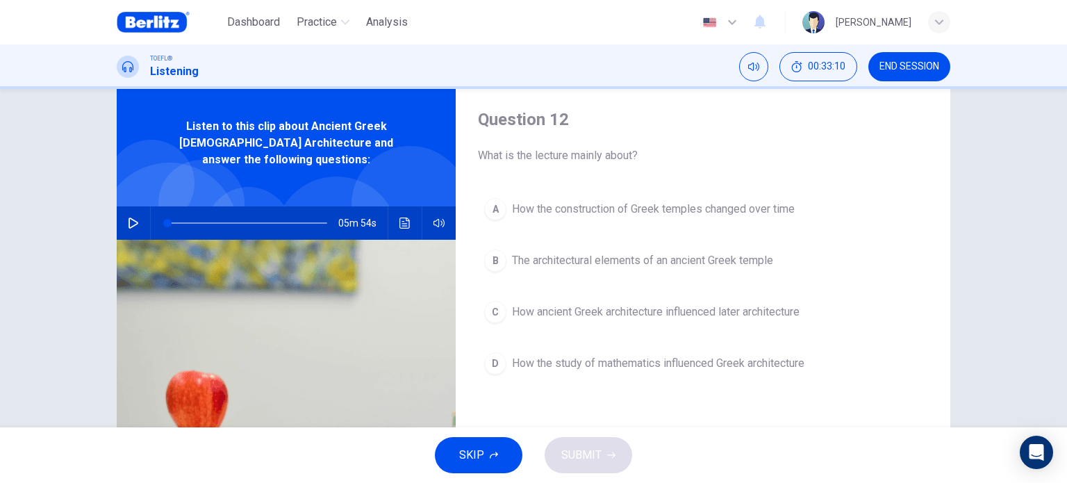
scroll to position [36, 0]
click at [127, 214] on button "button" at bounding box center [133, 222] width 22 height 33
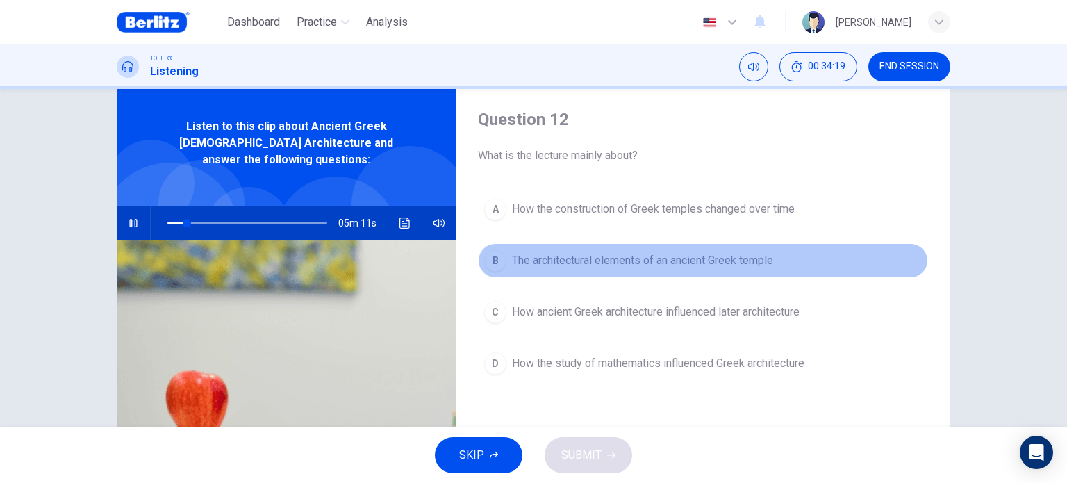
click at [632, 266] on span "The architectural elements of an ancient Greek temple" at bounding box center [642, 260] width 261 height 17
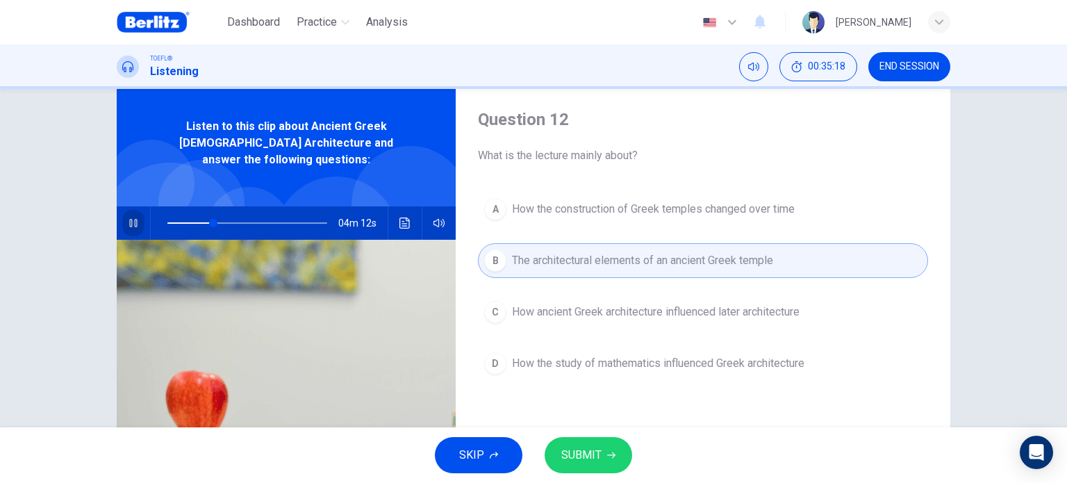
click at [129, 219] on icon "button" at bounding box center [133, 223] width 8 height 8
click at [607, 454] on icon "button" at bounding box center [611, 455] width 8 height 8
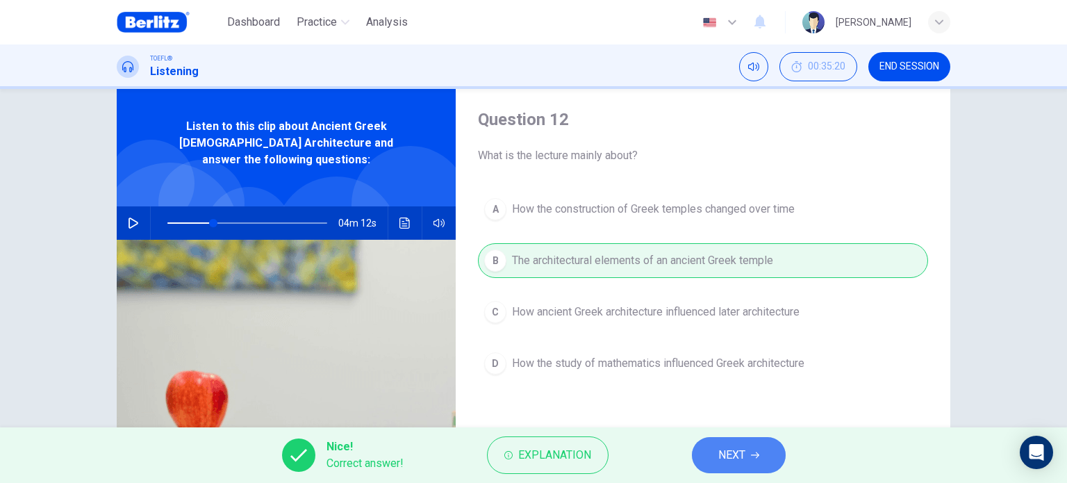
click at [749, 455] on button "NEXT" at bounding box center [739, 455] width 94 height 36
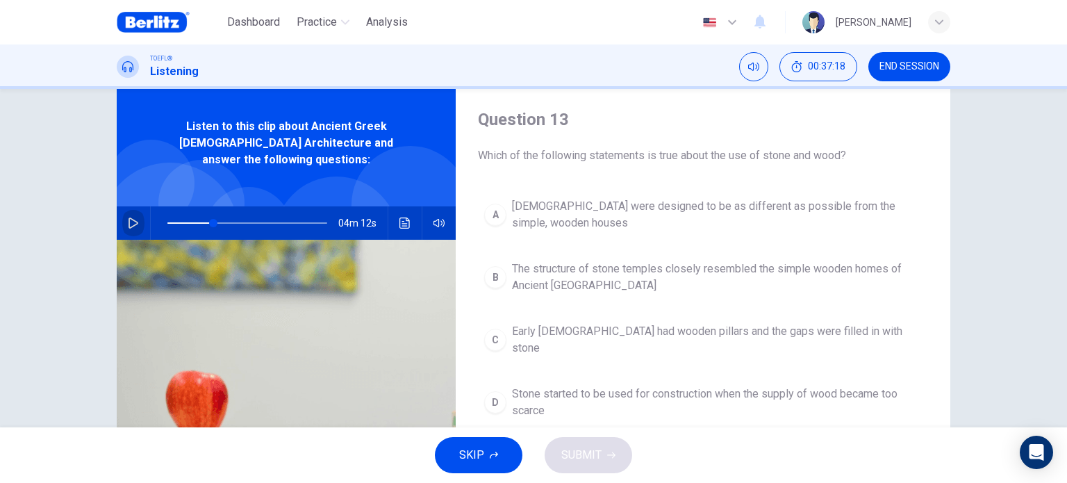
click at [126, 217] on button "button" at bounding box center [133, 222] width 22 height 33
click at [539, 385] on span "Stone started to be used for construction when the supply of wood became too sc…" at bounding box center [717, 401] width 410 height 33
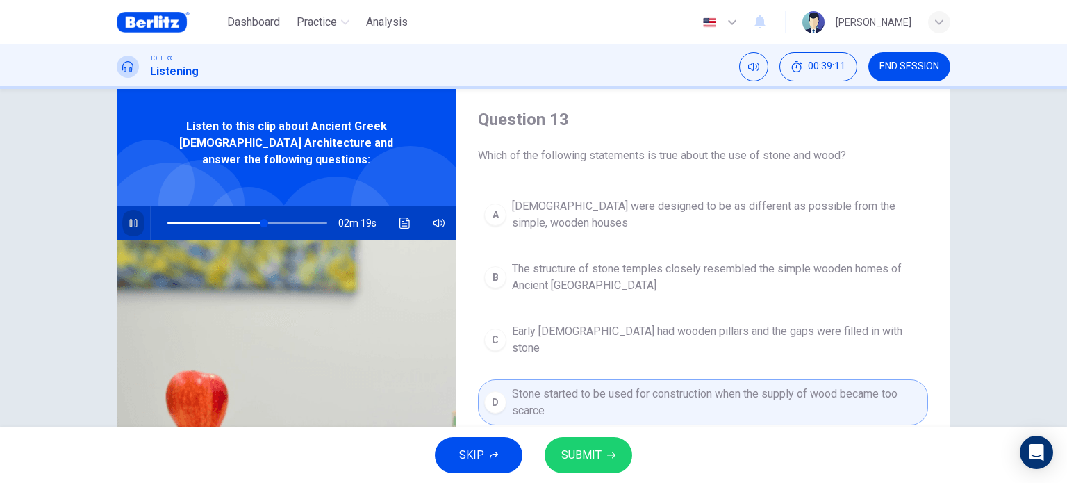
click at [128, 206] on button "button" at bounding box center [133, 222] width 22 height 33
drag, startPoint x: 258, startPoint y: 206, endPoint x: 113, endPoint y: 233, distance: 147.5
click at [117, 233] on div "Listen to this clip about Ancient Greek Temple Architecture and answer the foll…" at bounding box center [286, 322] width 339 height 483
click at [125, 206] on button "button" at bounding box center [133, 222] width 22 height 33
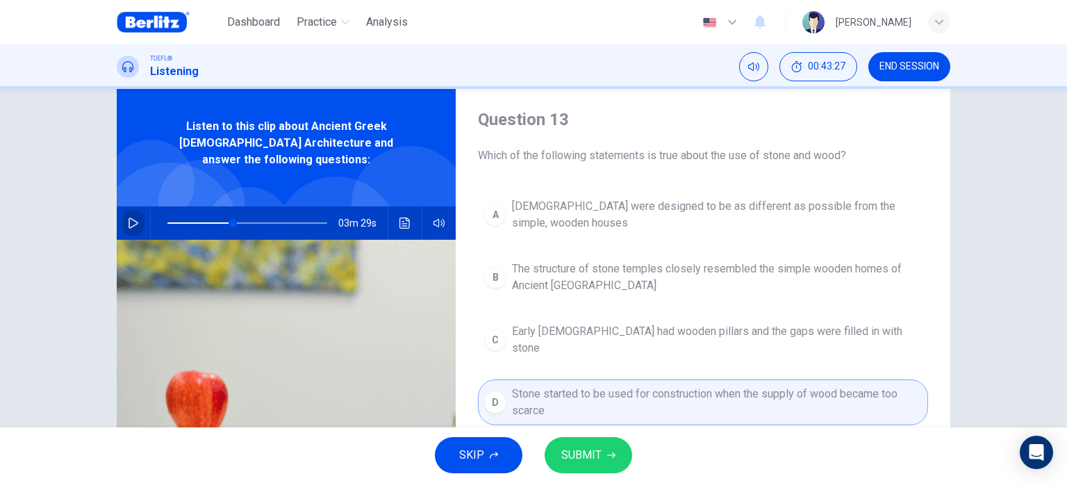
click at [125, 214] on button "button" at bounding box center [133, 222] width 22 height 33
click at [597, 453] on span "SUBMIT" at bounding box center [581, 454] width 40 height 19
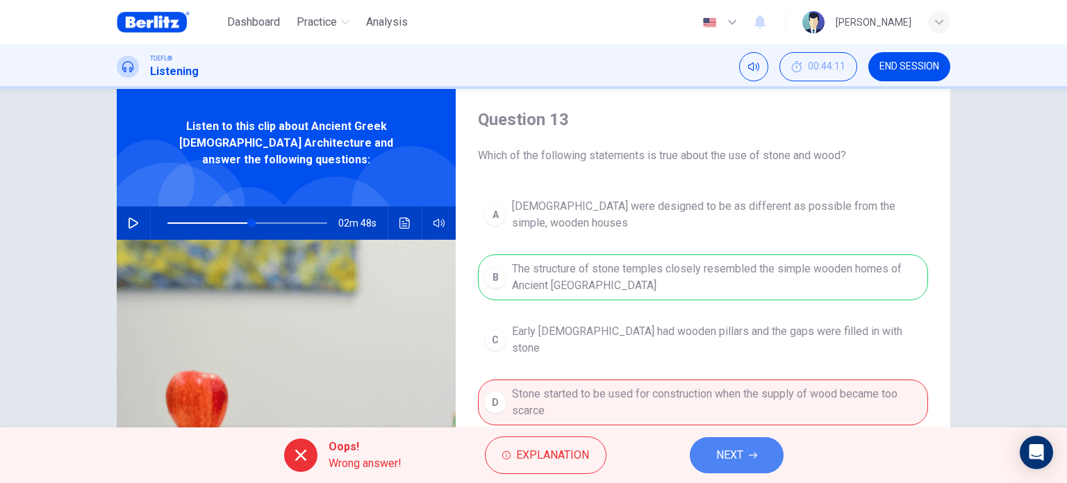
click at [755, 449] on button "NEXT" at bounding box center [737, 455] width 94 height 36
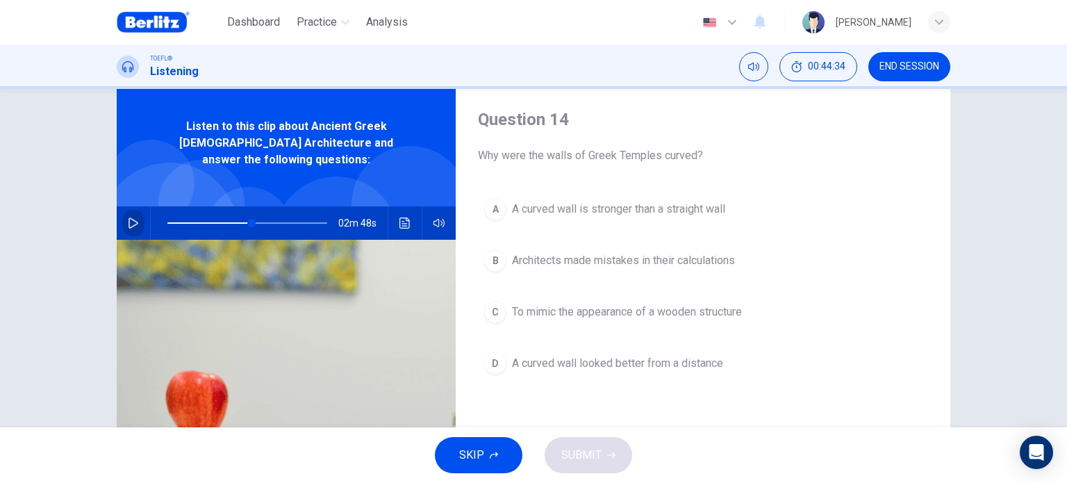
click at [122, 206] on button "button" at bounding box center [133, 222] width 22 height 33
click at [596, 367] on span "A curved wall looked better from a distance" at bounding box center [617, 363] width 211 height 17
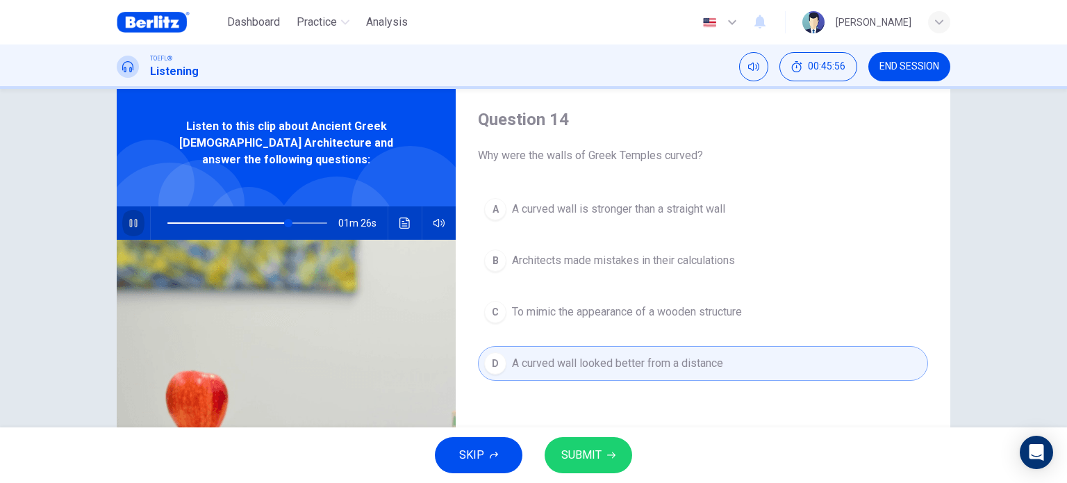
click at [131, 219] on icon "button" at bounding box center [133, 223] width 8 height 8
click at [614, 444] on button "SUBMIT" at bounding box center [587, 455] width 87 height 36
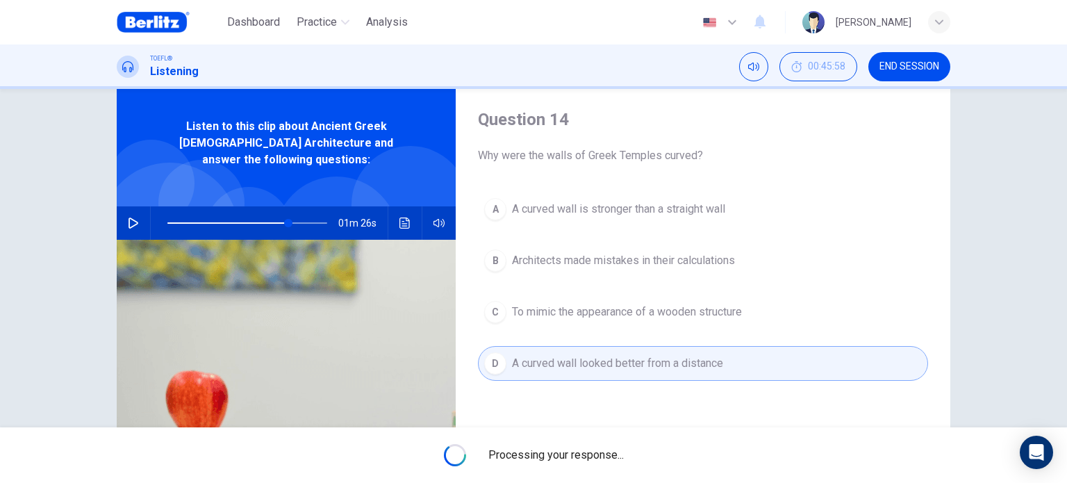
type input "**"
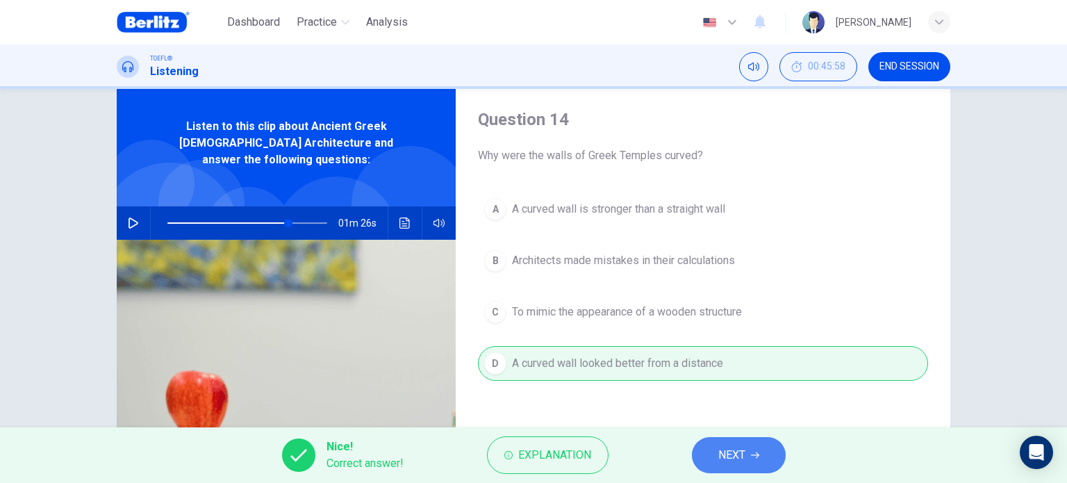
click at [746, 453] on button "NEXT" at bounding box center [739, 455] width 94 height 36
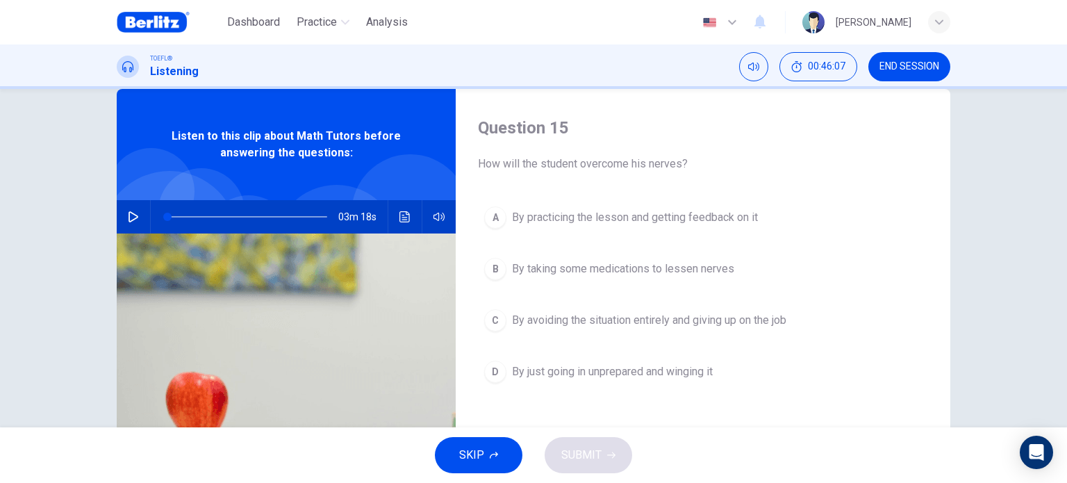
scroll to position [25, 0]
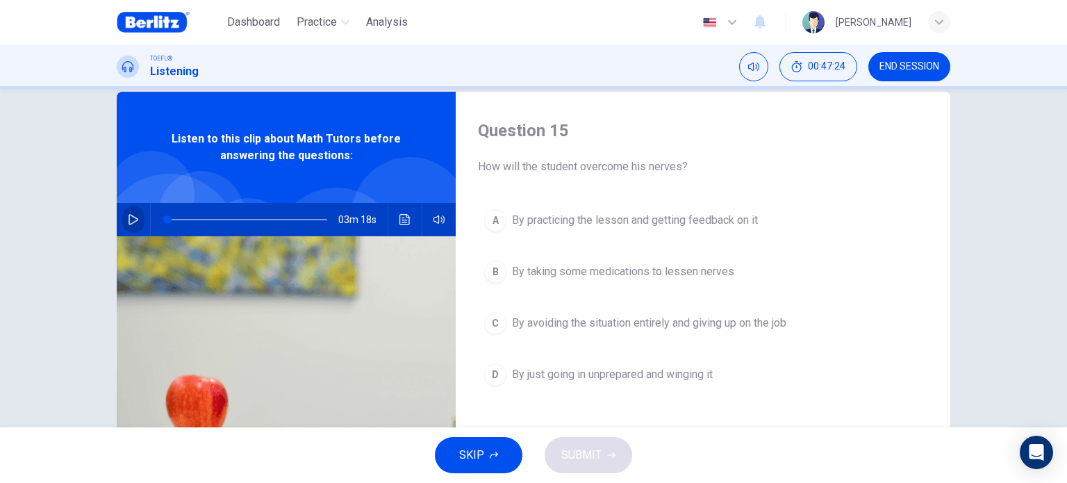
click at [132, 222] on icon "button" at bounding box center [133, 219] width 11 height 11
click at [631, 231] on button "A By practicing the lesson and getting feedback on it" at bounding box center [703, 220] width 450 height 35
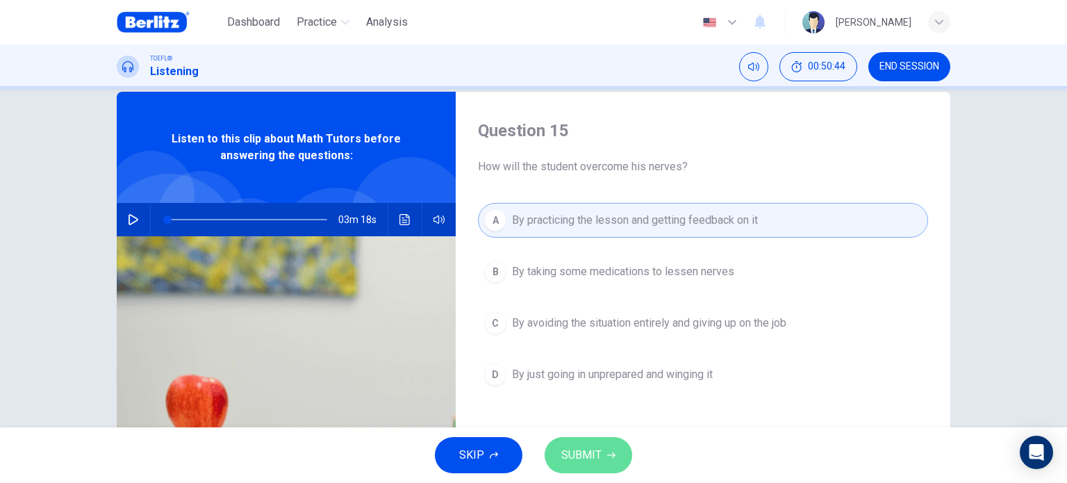
click at [607, 449] on button "SUBMIT" at bounding box center [587, 455] width 87 height 36
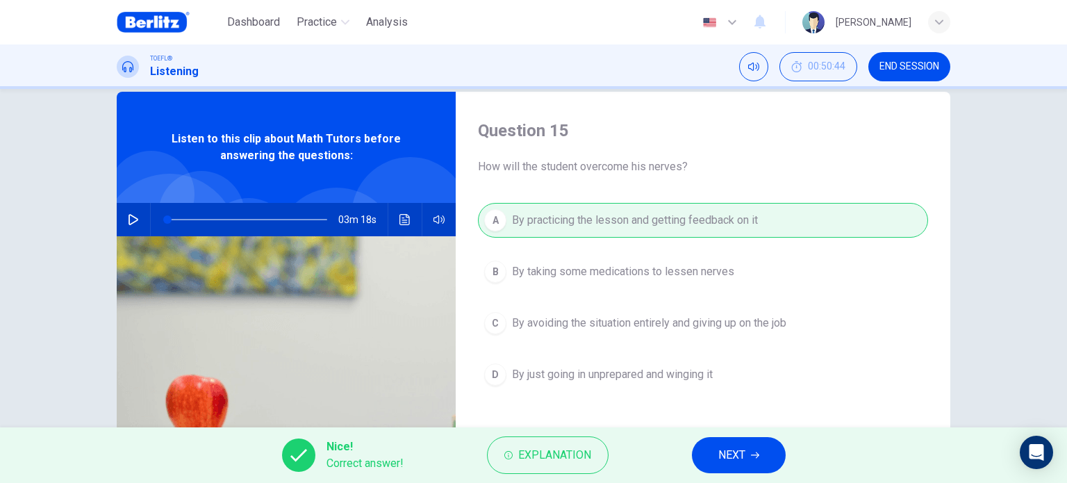
click at [730, 458] on span "NEXT" at bounding box center [731, 454] width 27 height 19
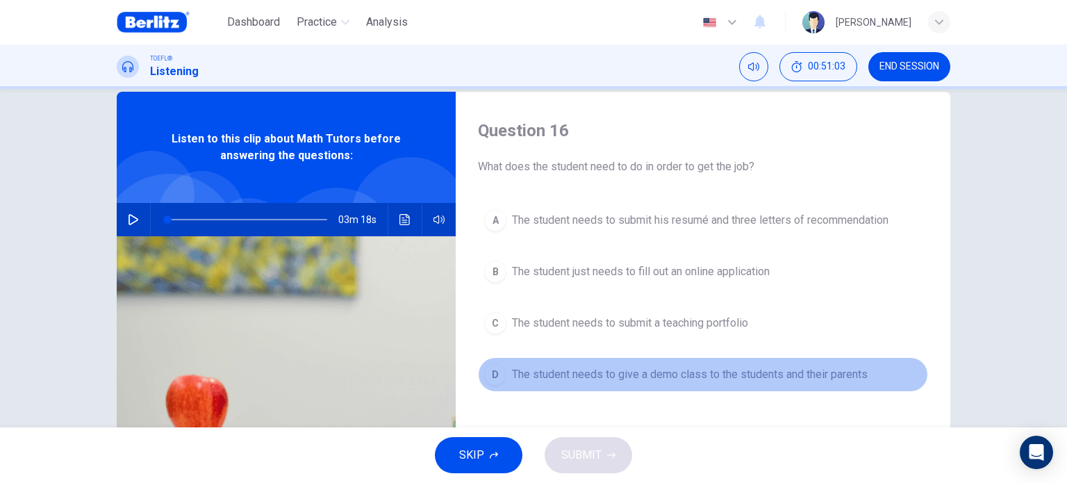
click at [774, 376] on span "The student needs to give a demo class to the students and their parents" at bounding box center [690, 374] width 356 height 17
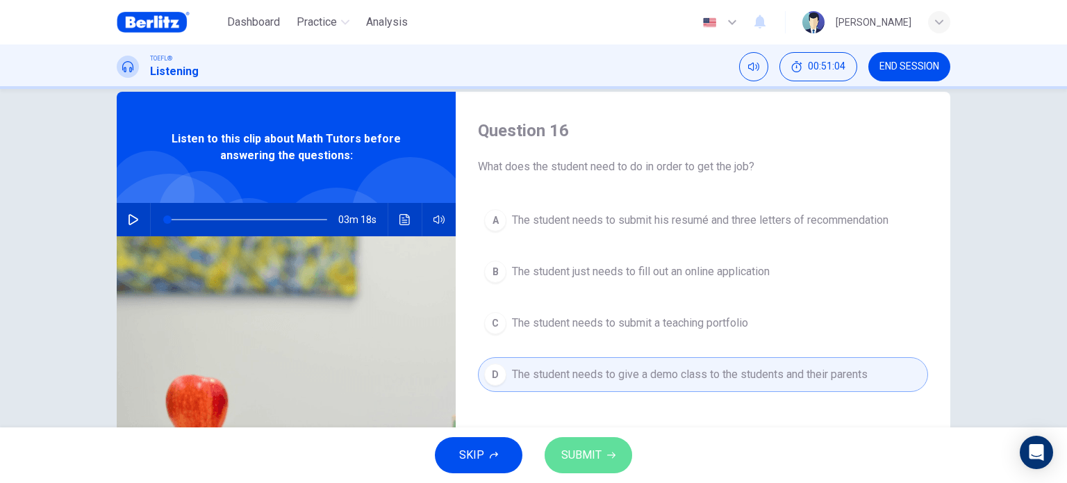
click at [594, 448] on span "SUBMIT" at bounding box center [581, 454] width 40 height 19
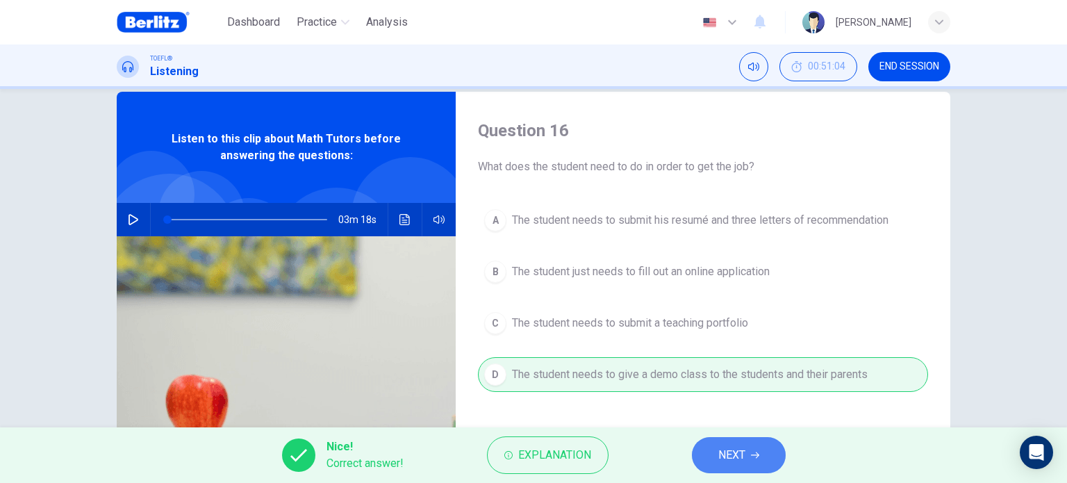
click at [733, 460] on span "NEXT" at bounding box center [731, 454] width 27 height 19
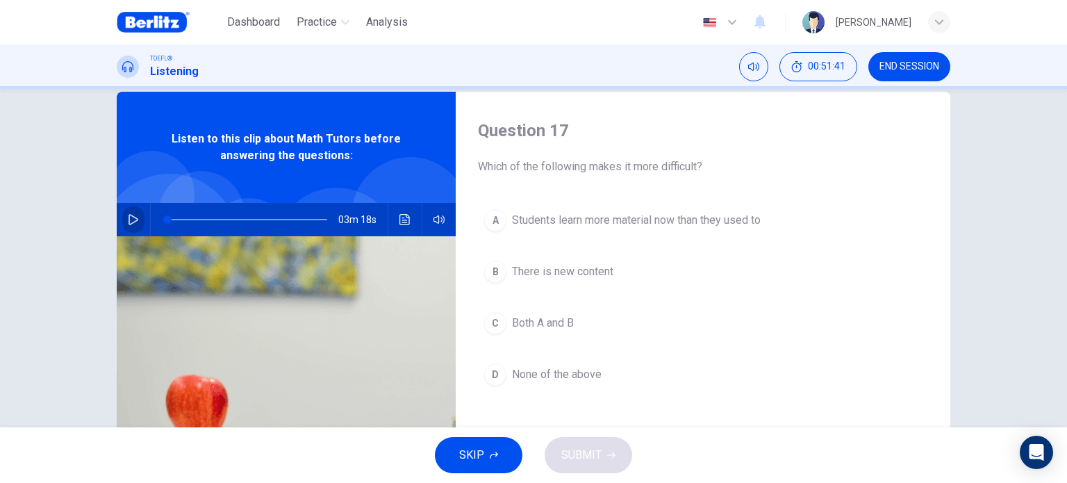
click at [130, 222] on icon "button" at bounding box center [133, 219] width 11 height 11
click at [547, 369] on span "None of the above" at bounding box center [557, 374] width 90 height 17
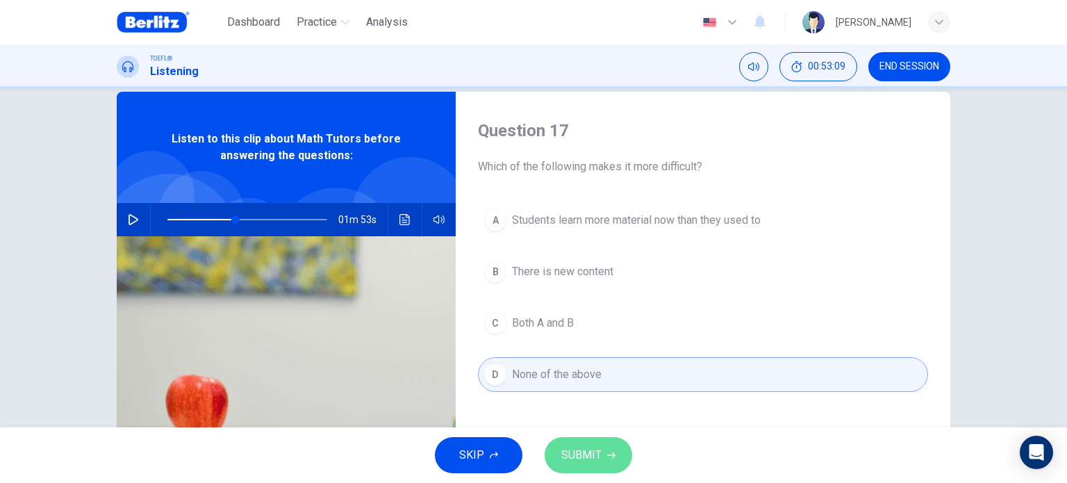
click at [589, 445] on span "SUBMIT" at bounding box center [581, 454] width 40 height 19
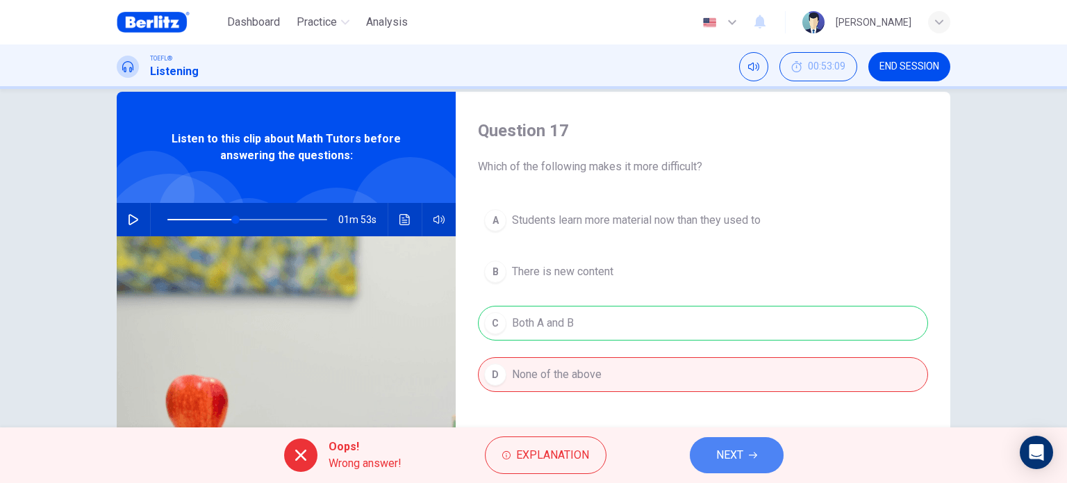
click at [756, 460] on button "NEXT" at bounding box center [737, 455] width 94 height 36
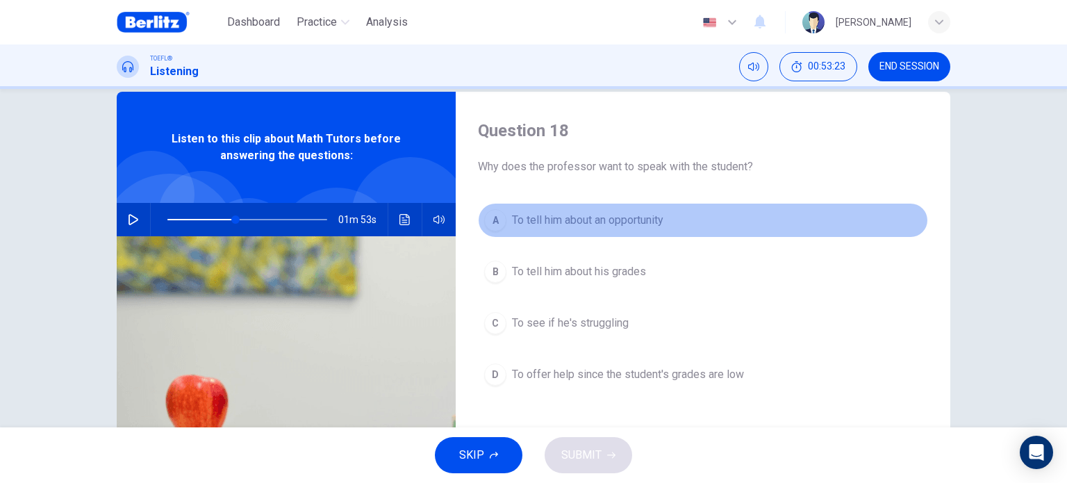
click at [634, 216] on span "To tell him about an opportunity" at bounding box center [587, 220] width 151 height 17
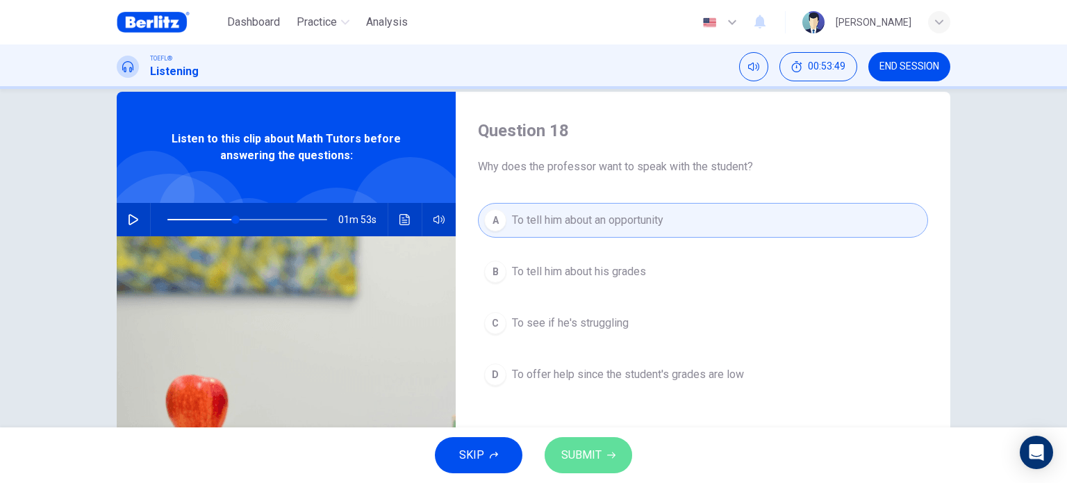
click at [590, 460] on span "SUBMIT" at bounding box center [581, 454] width 40 height 19
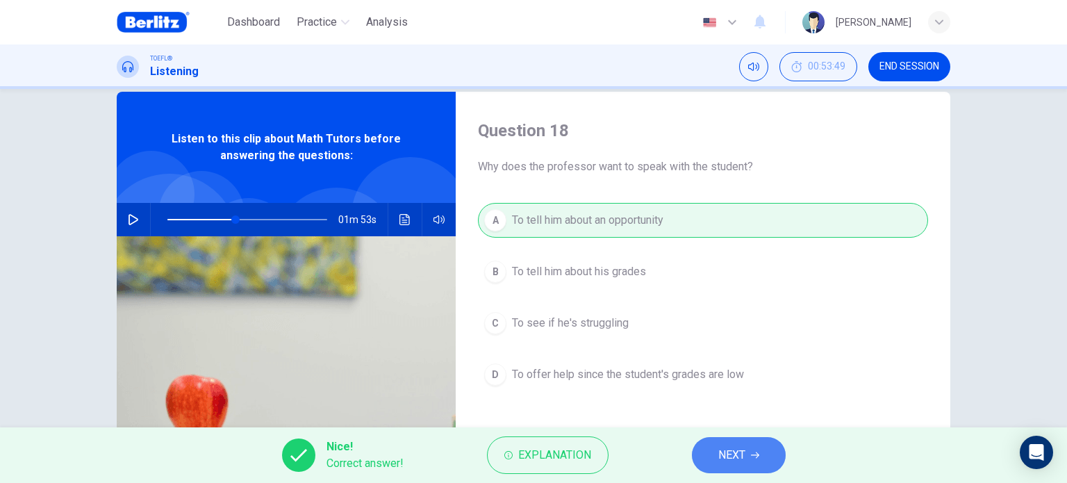
click at [762, 456] on button "NEXT" at bounding box center [739, 455] width 94 height 36
type input "**"
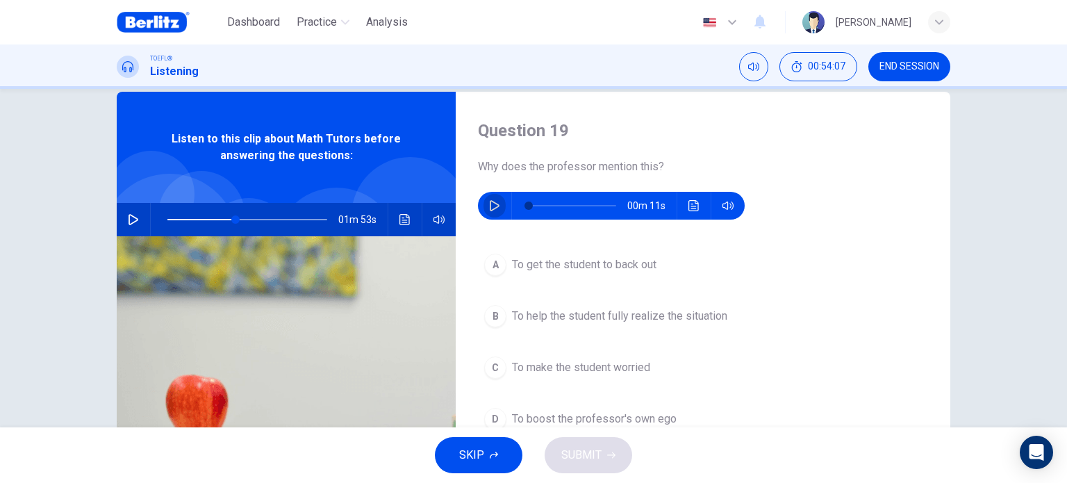
click at [490, 208] on icon "button" at bounding box center [494, 205] width 11 height 11
click at [528, 205] on span at bounding box center [571, 205] width 87 height 19
drag, startPoint x: 531, startPoint y: 205, endPoint x: 509, endPoint y: 205, distance: 21.5
click at [512, 205] on div at bounding box center [569, 206] width 115 height 28
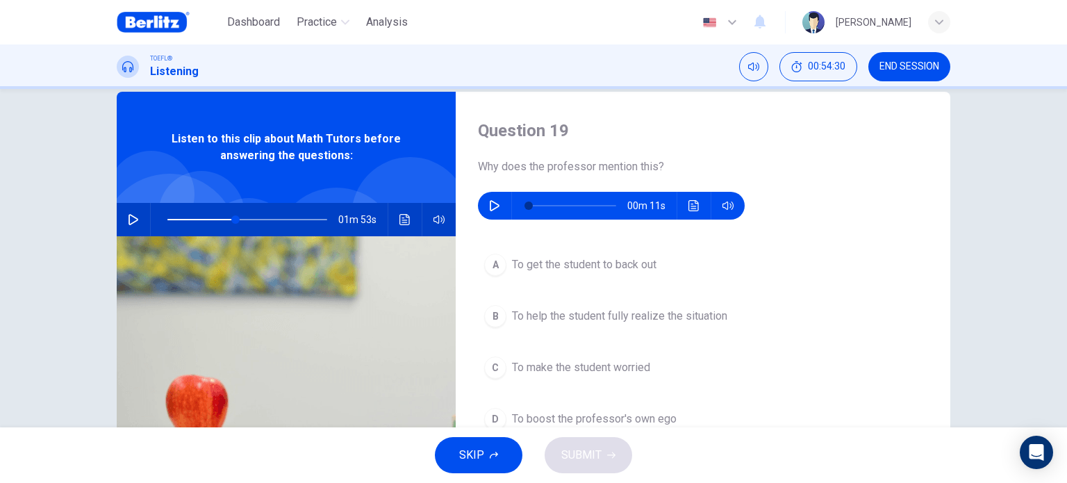
click at [490, 205] on icon "button" at bounding box center [495, 205] width 10 height 11
type input "*"
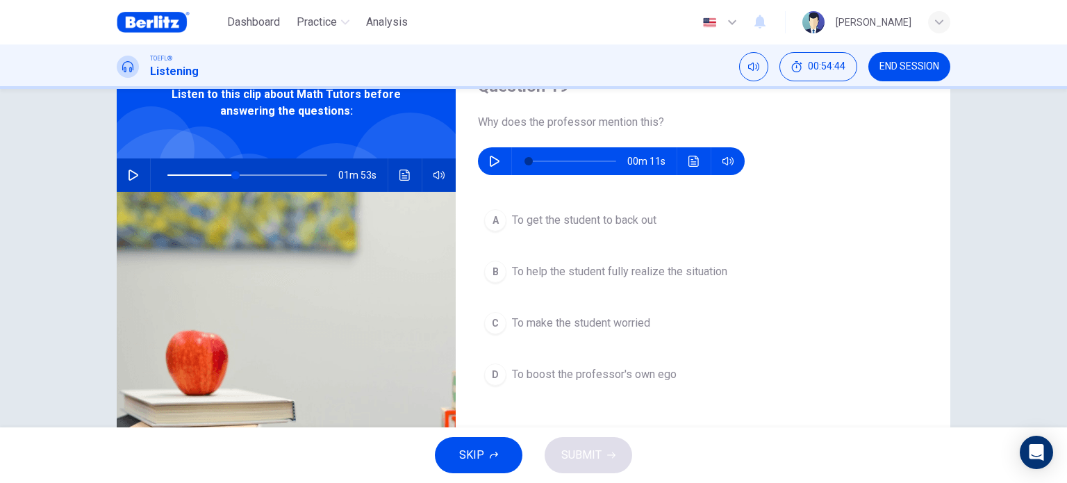
scroll to position [69, 0]
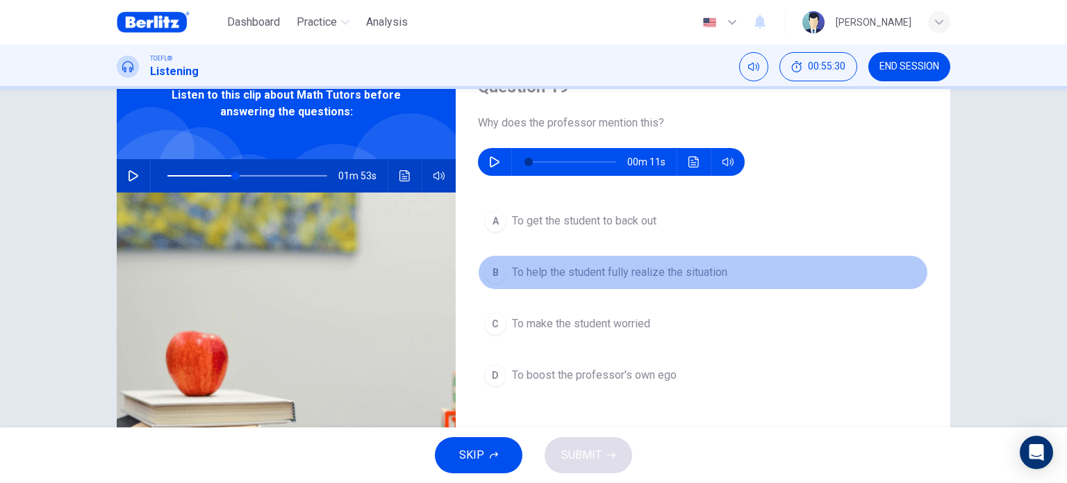
click at [644, 269] on span "To help the student fully realize the situation" at bounding box center [619, 272] width 215 height 17
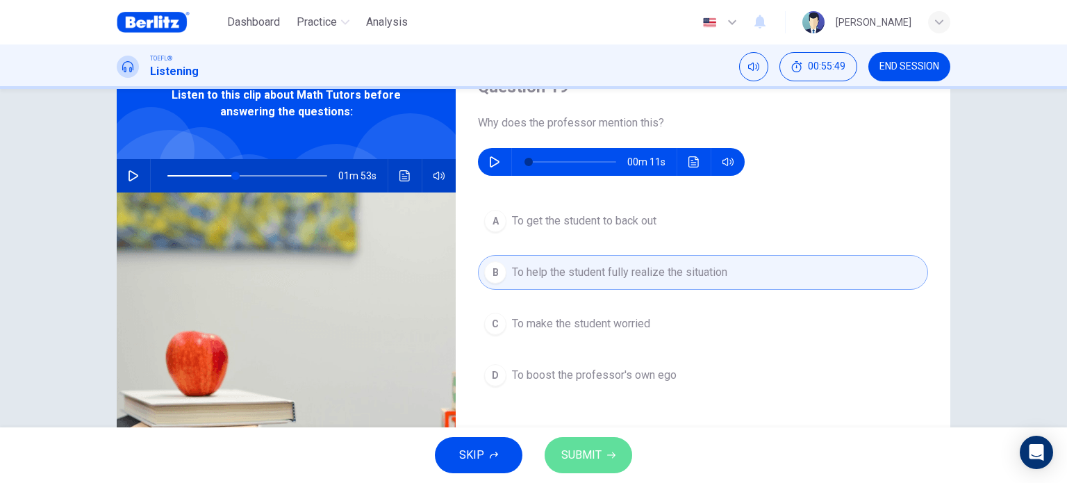
click at [594, 460] on span "SUBMIT" at bounding box center [581, 454] width 40 height 19
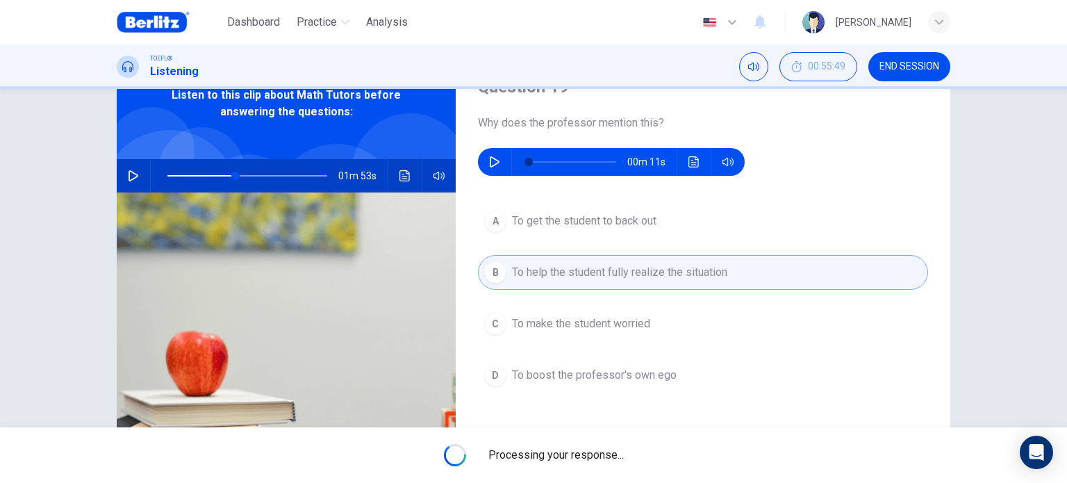
type input "**"
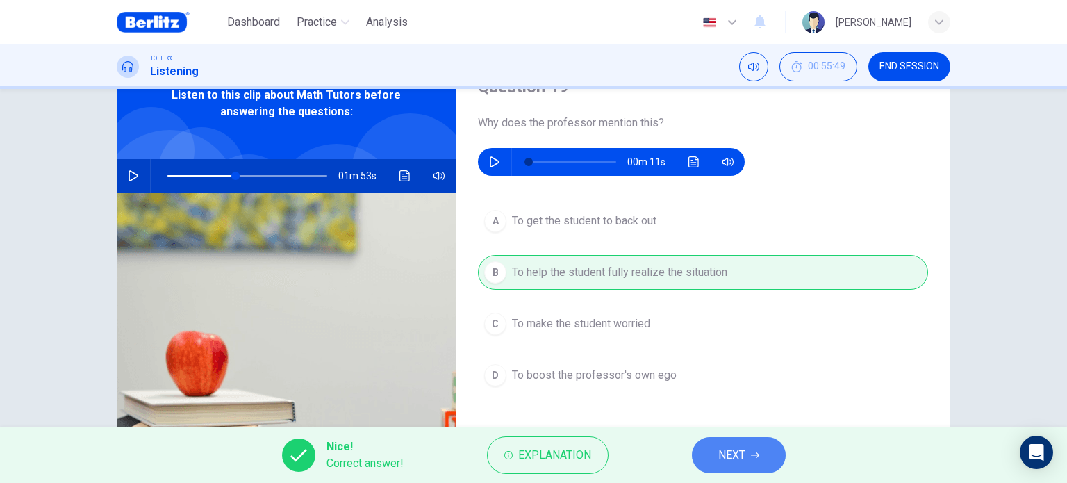
click at [752, 460] on button "NEXT" at bounding box center [739, 455] width 94 height 36
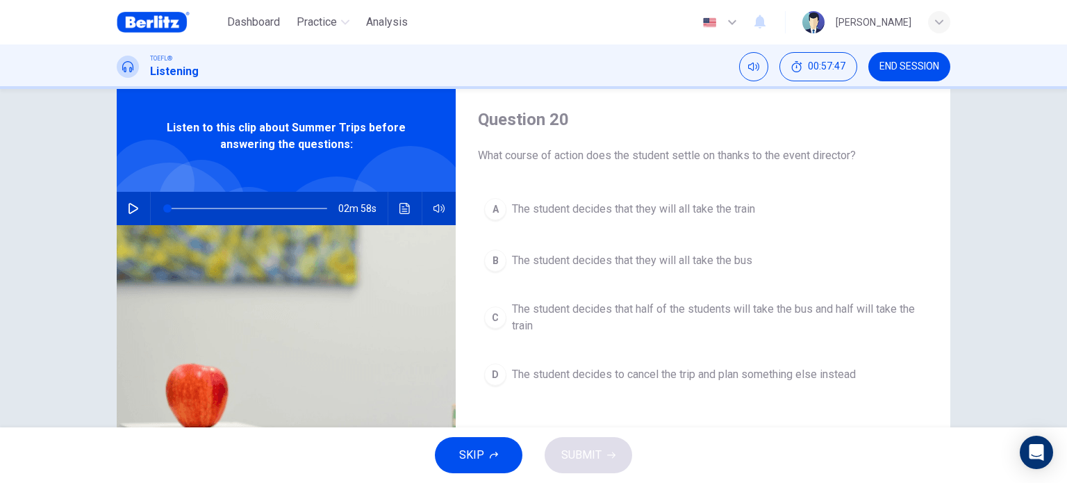
scroll to position [39, 0]
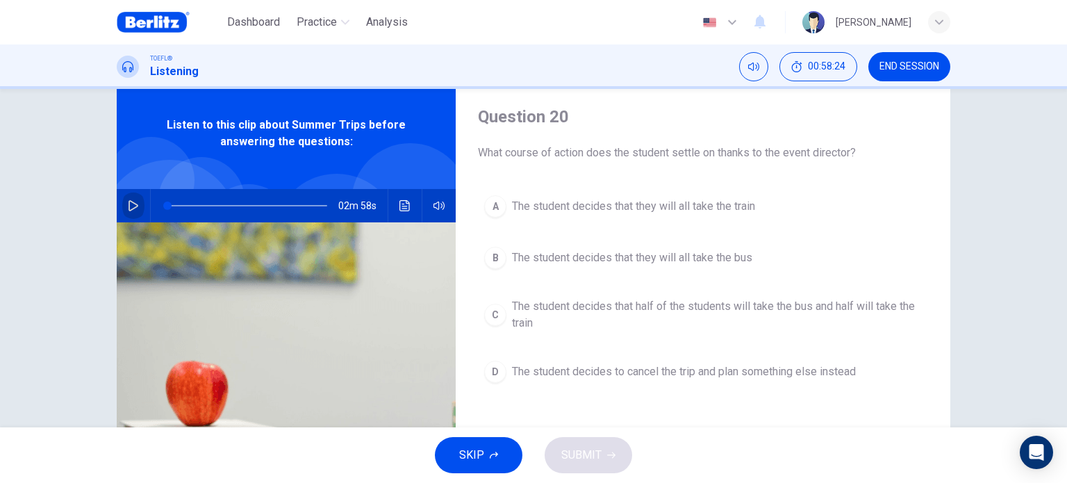
click at [140, 202] on button "button" at bounding box center [133, 205] width 22 height 33
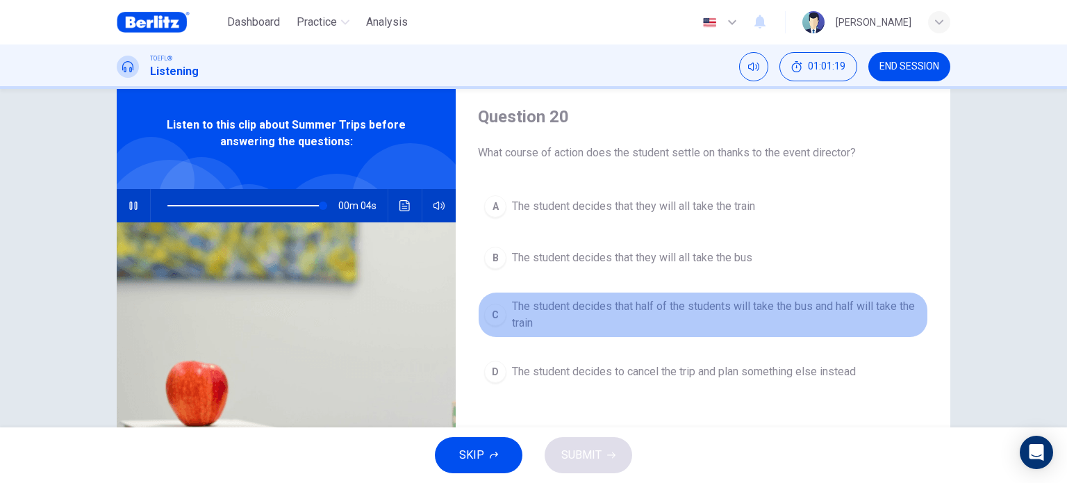
click at [699, 303] on span "The student decides that half of the students will take the bus and half will t…" at bounding box center [717, 314] width 410 height 33
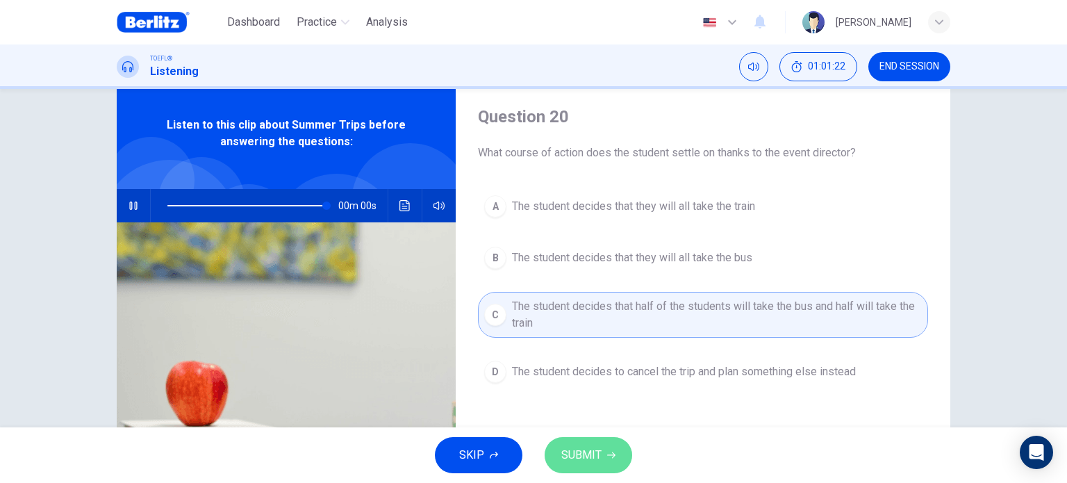
click at [607, 454] on icon "button" at bounding box center [611, 455] width 8 height 8
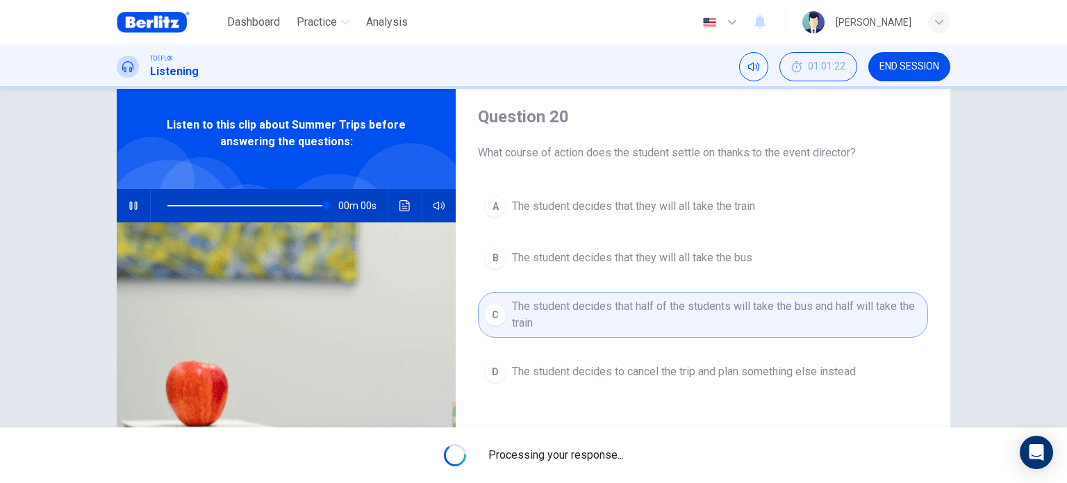
type input "*"
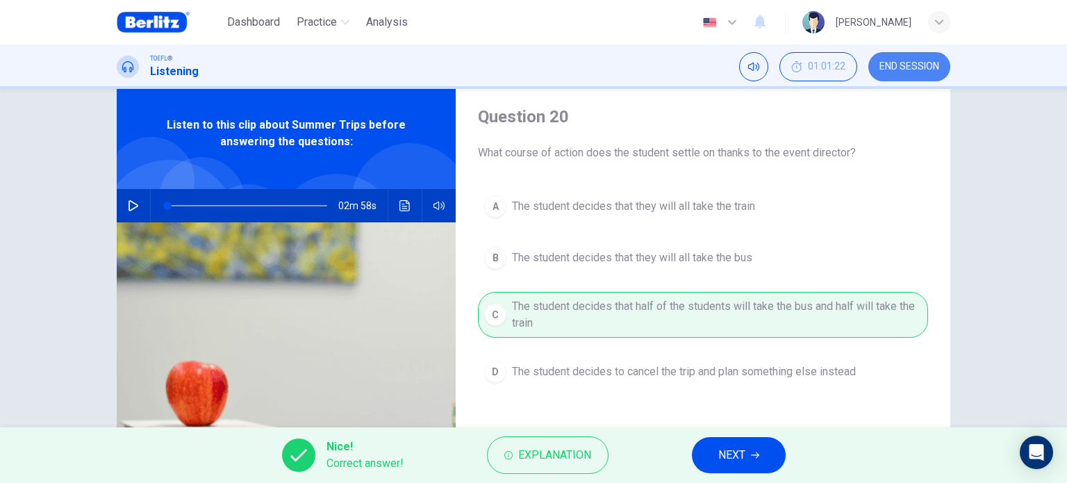
click at [901, 69] on span "END SESSION" at bounding box center [909, 66] width 60 height 11
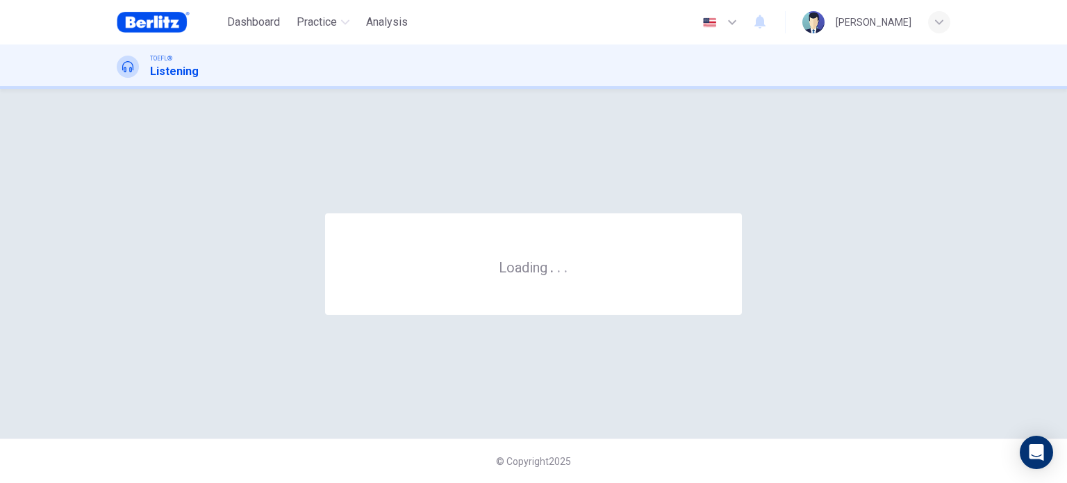
scroll to position [0, 0]
